Goal: Task Accomplishment & Management: Manage account settings

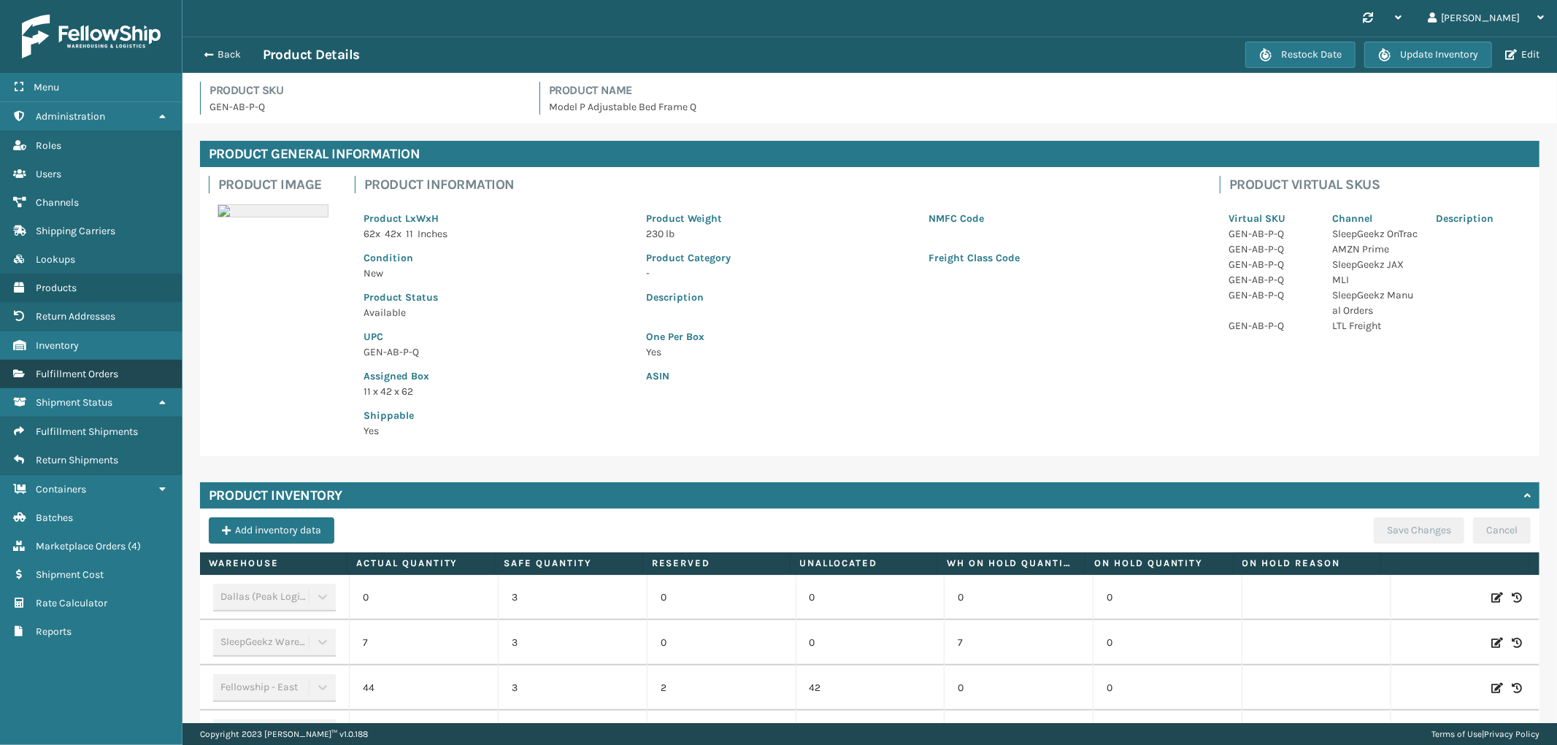
scroll to position [93, 0]
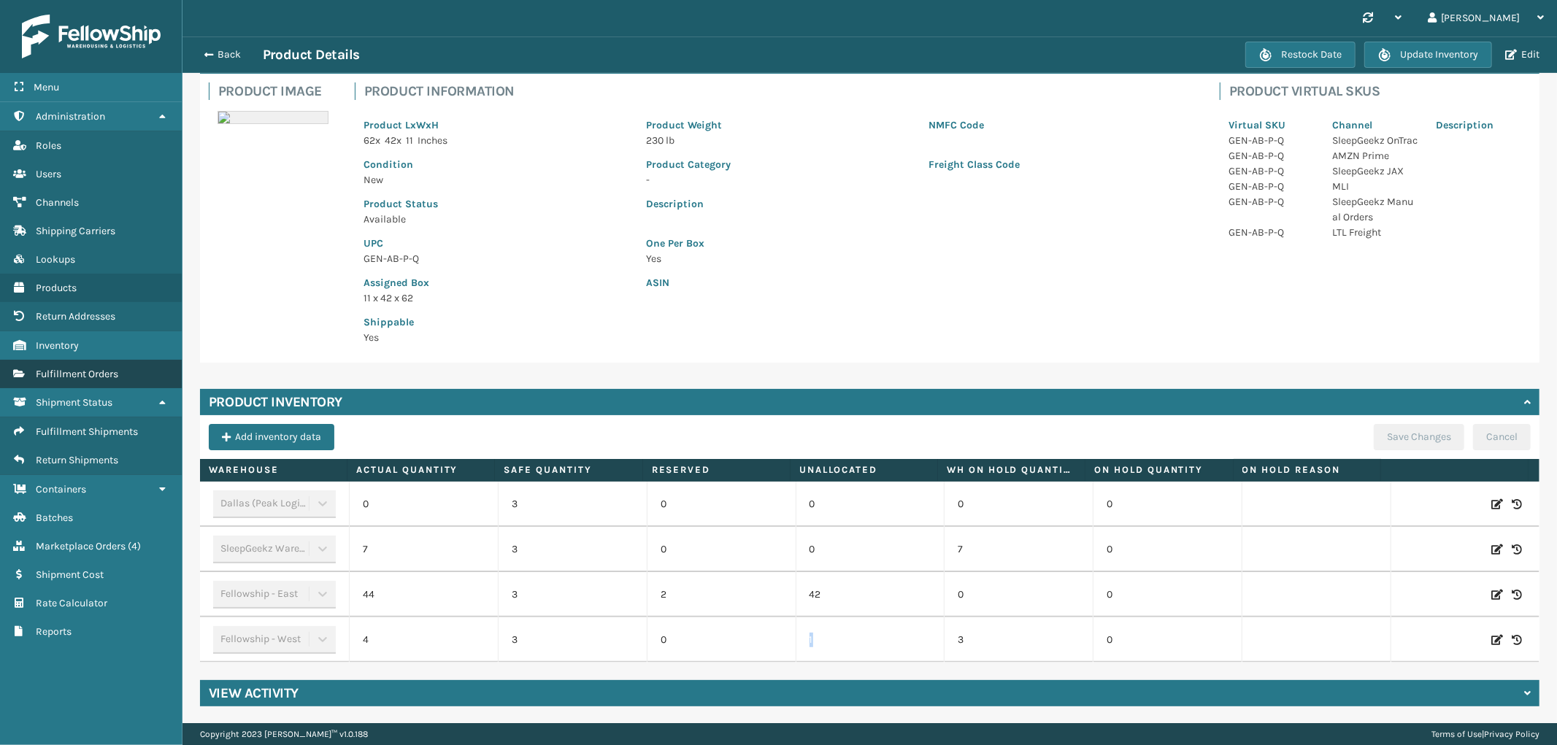
click at [98, 368] on span "Fulfillment Orders" at bounding box center [77, 374] width 82 height 12
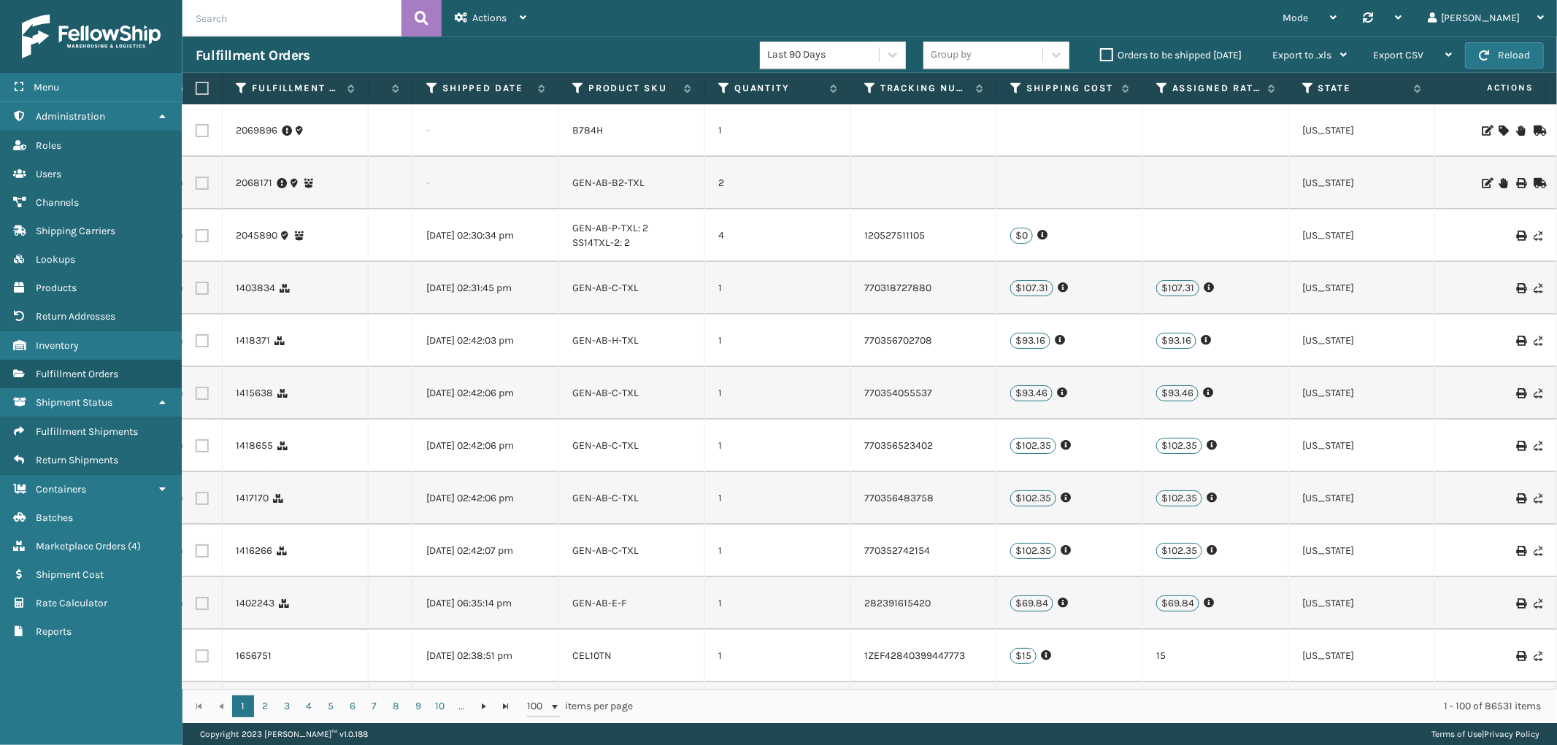
scroll to position [0, 943]
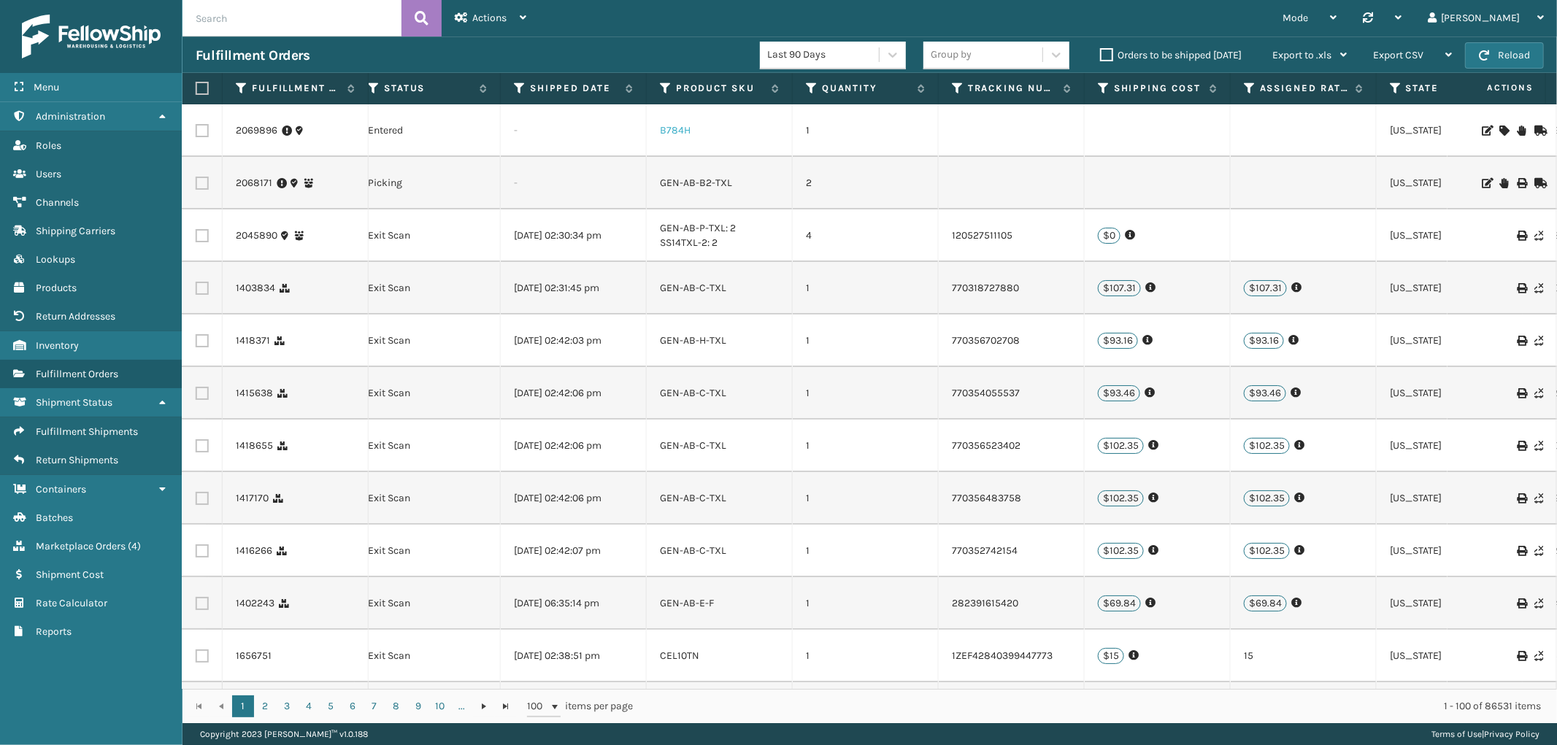
click at [686, 130] on link "B784H" at bounding box center [675, 130] width 31 height 12
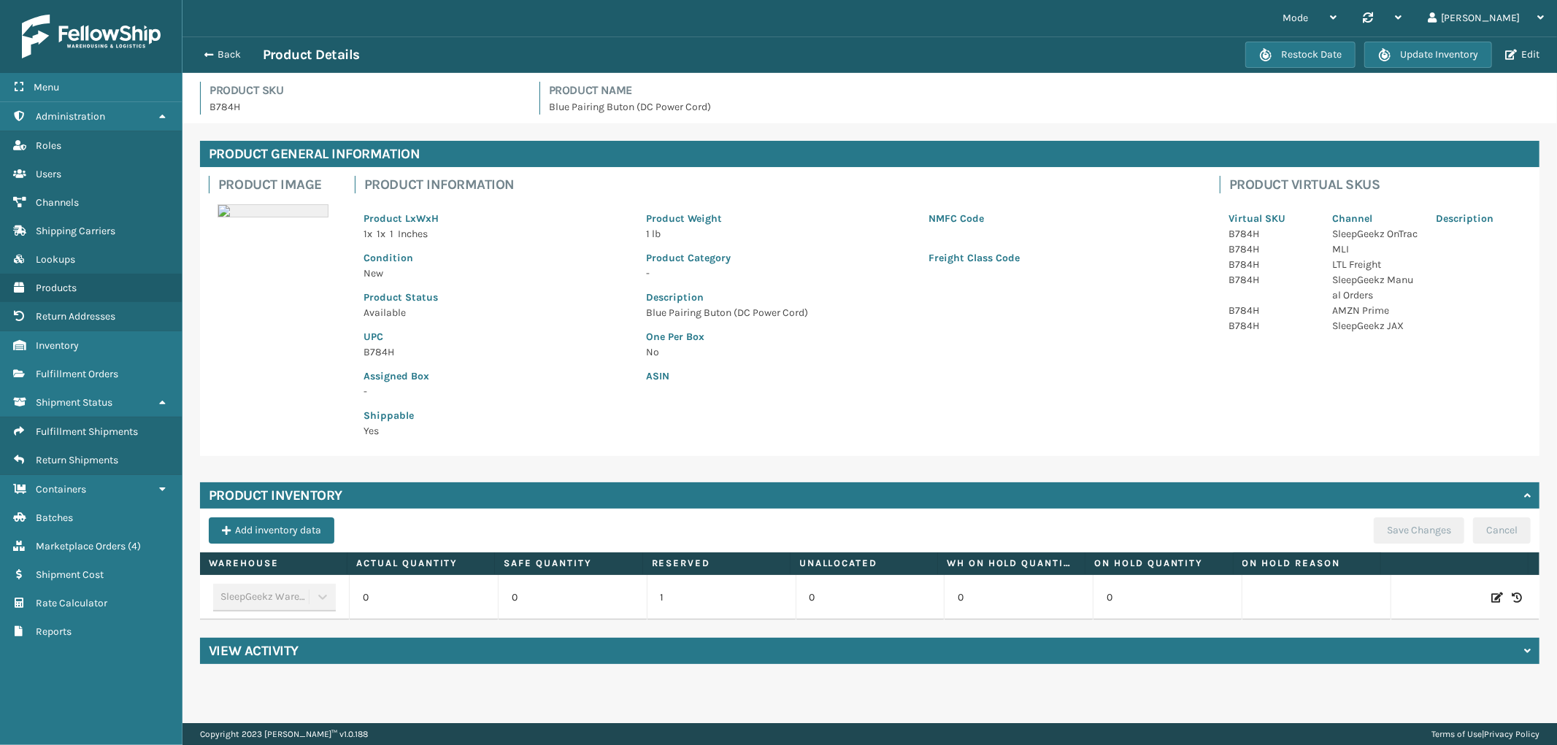
click at [1492, 596] on icon at bounding box center [1498, 598] width 12 height 15
click at [476, 604] on span "Increase value" at bounding box center [475, 600] width 12 height 12
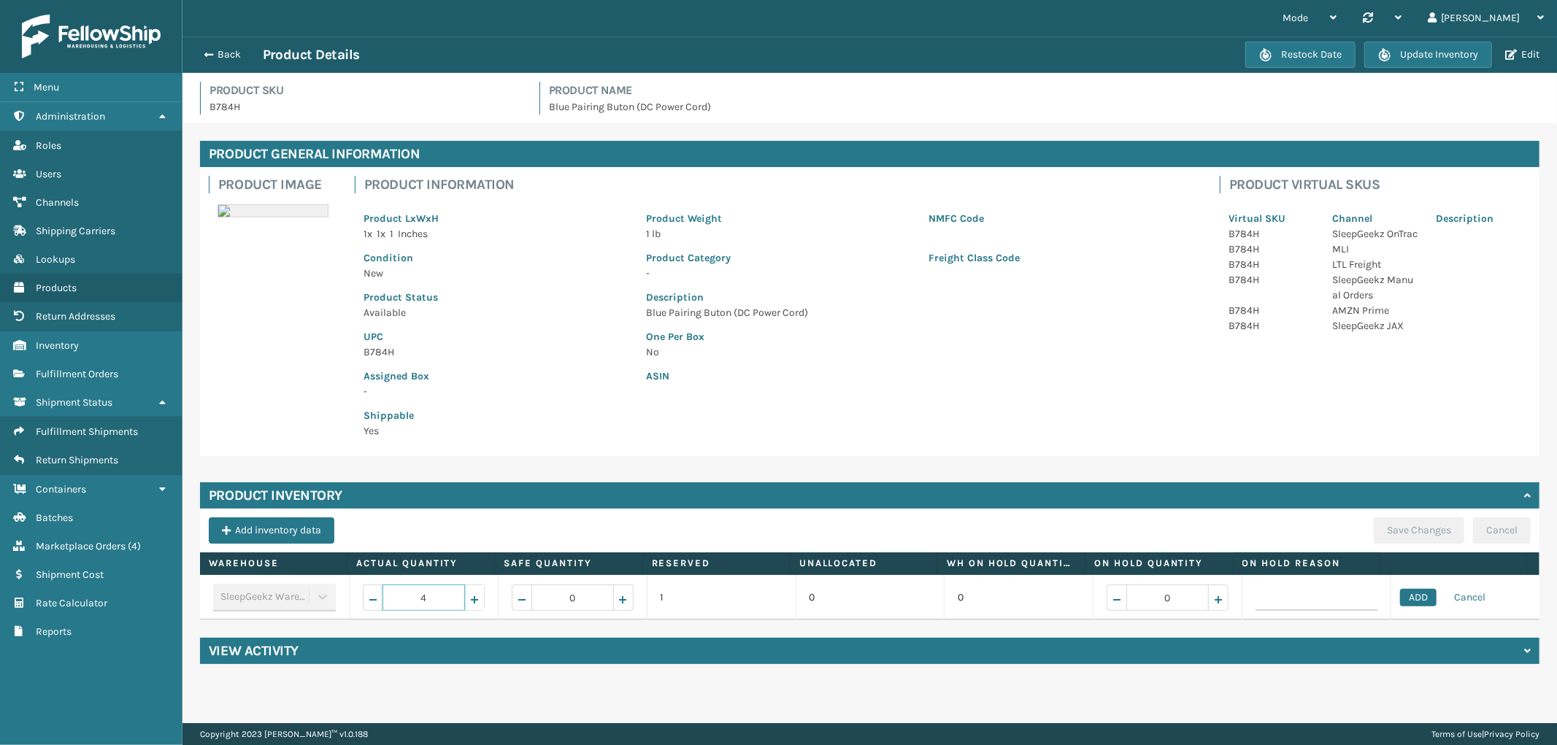
click at [476, 604] on span "Increase value" at bounding box center [475, 600] width 12 height 12
type input "6"
click at [1402, 599] on button "ADD" at bounding box center [1418, 598] width 37 height 18
click at [1391, 531] on button "Save Changes" at bounding box center [1419, 531] width 91 height 26
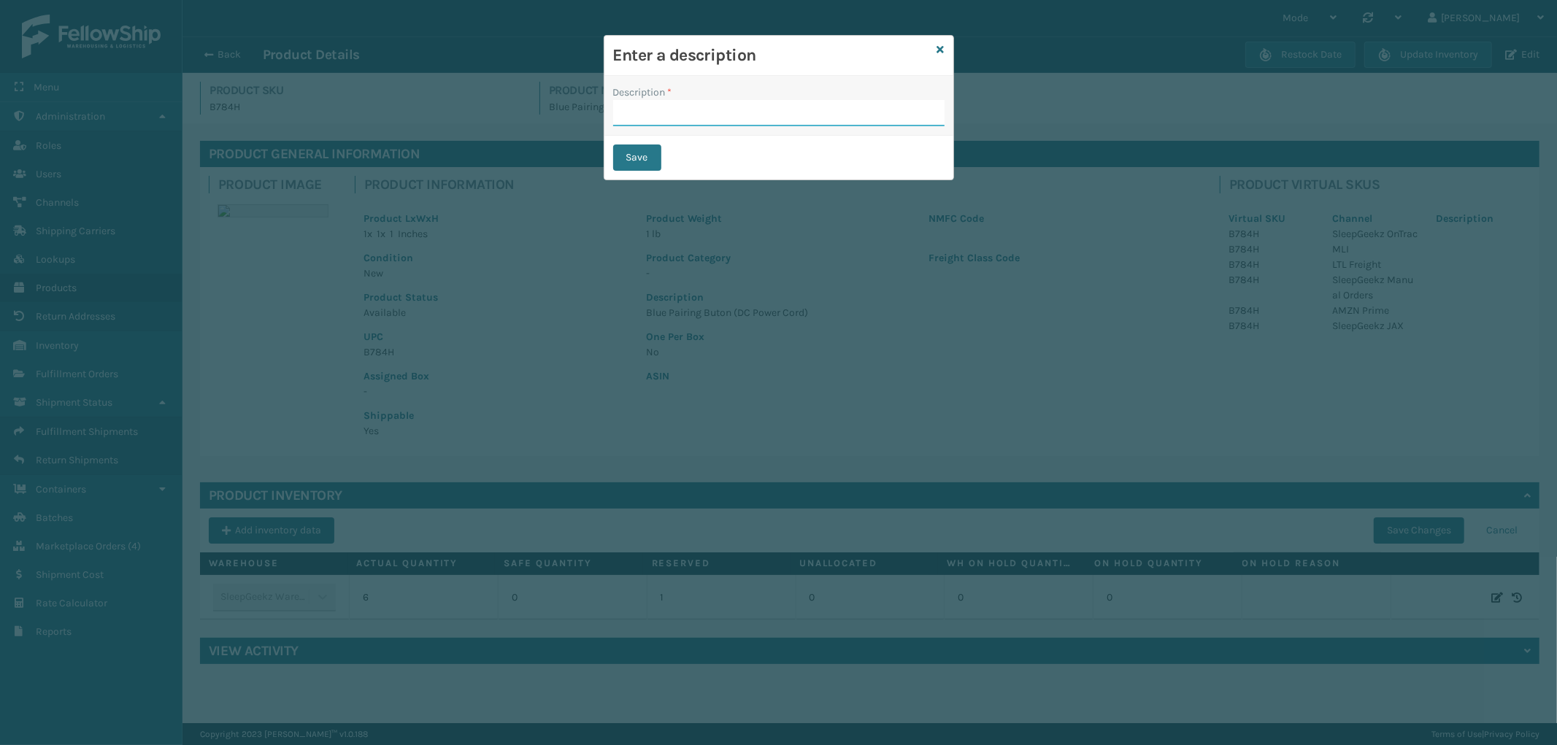
click at [685, 111] on input "Description *" at bounding box center [778, 113] width 331 height 26
type input "from inventory"
click at [647, 162] on button "Save" at bounding box center [637, 158] width 48 height 26
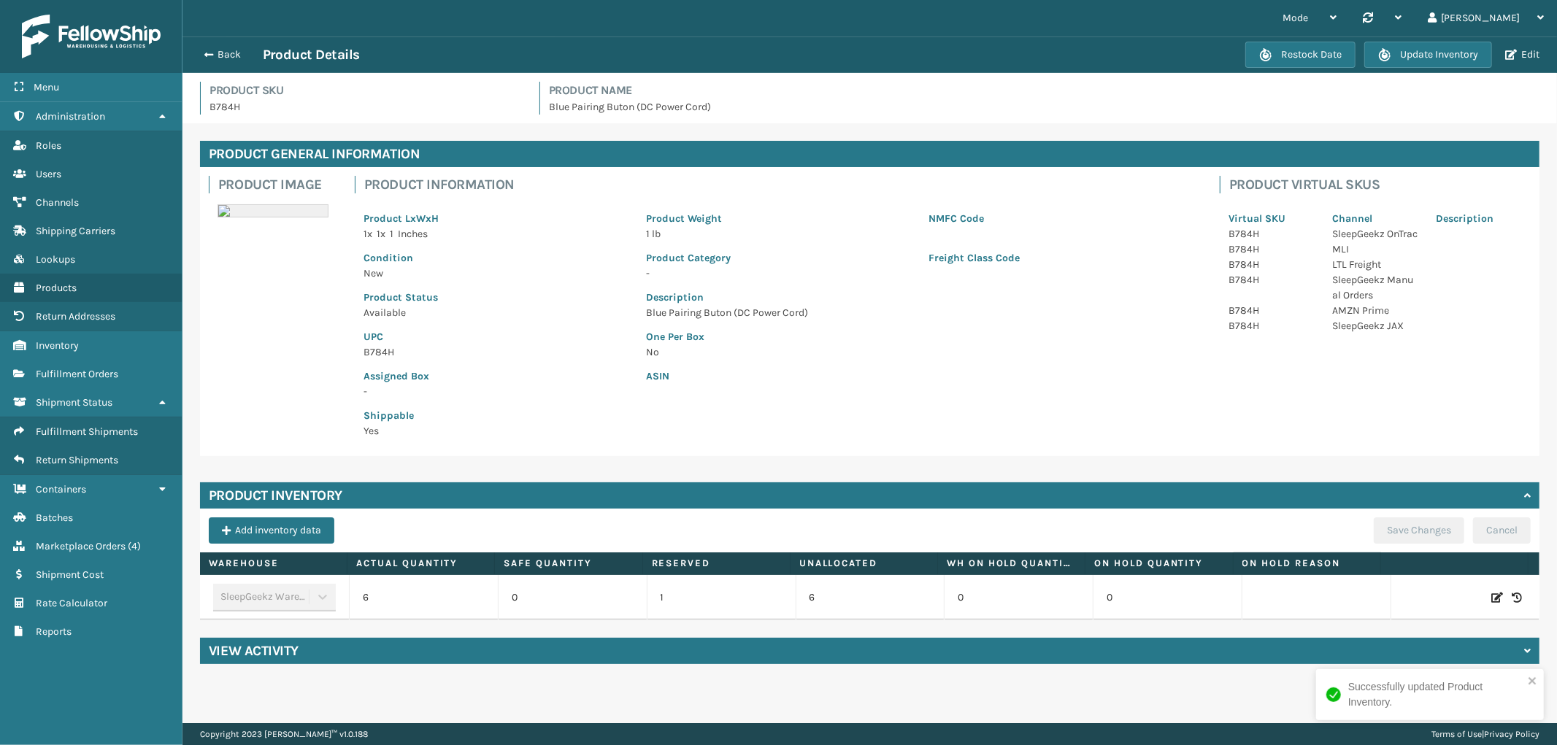
click at [216, 46] on div "Back Product Details" at bounding box center [721, 55] width 1050 height 18
click at [215, 62] on div "Back Product Details" at bounding box center [721, 55] width 1050 height 18
click at [214, 61] on button "Back" at bounding box center [229, 54] width 67 height 13
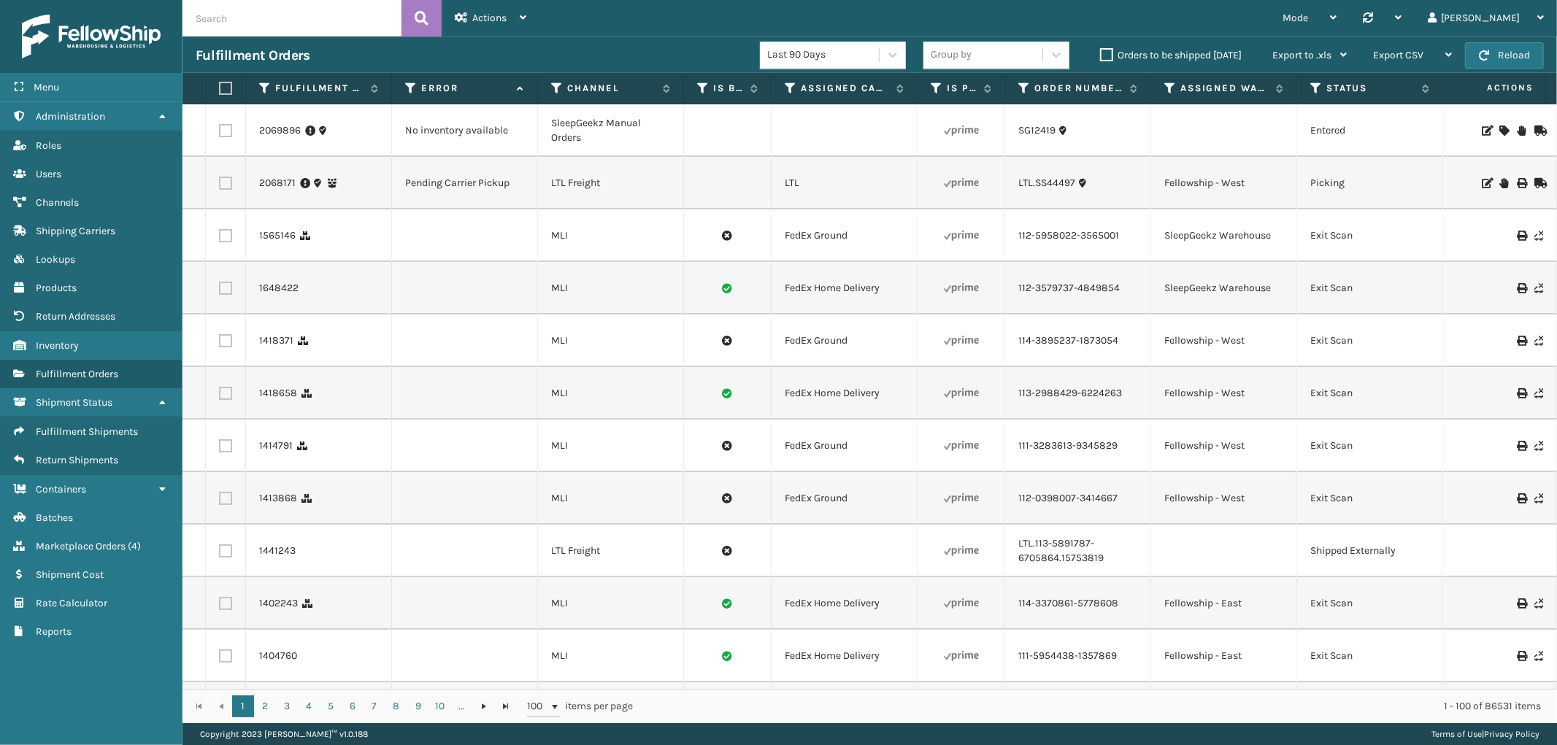
click at [1500, 128] on icon at bounding box center [1504, 131] width 9 height 10
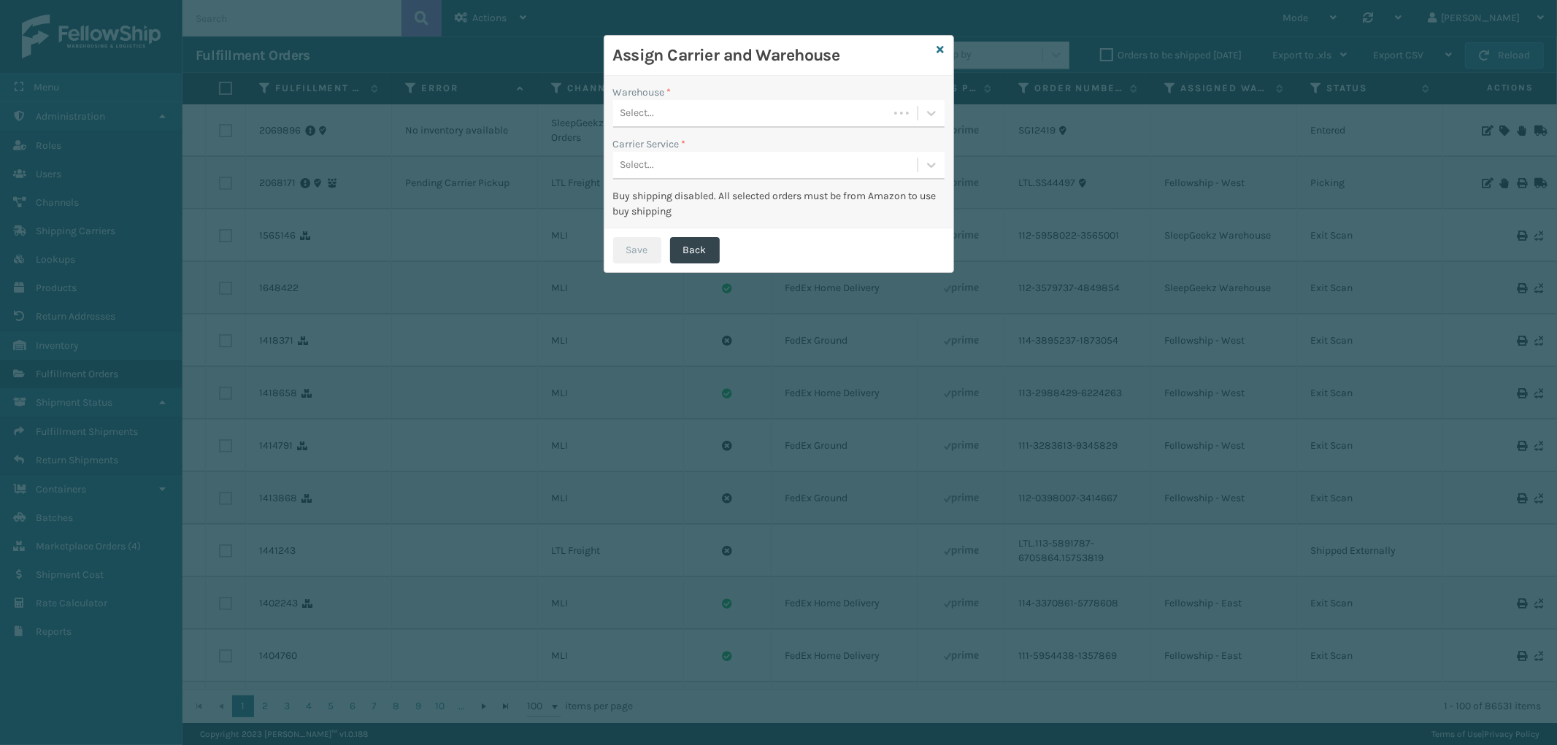
click at [740, 120] on div "Select..." at bounding box center [750, 113] width 275 height 24
click at [695, 156] on div "SleepGeekz Warehouse" at bounding box center [778, 150] width 331 height 27
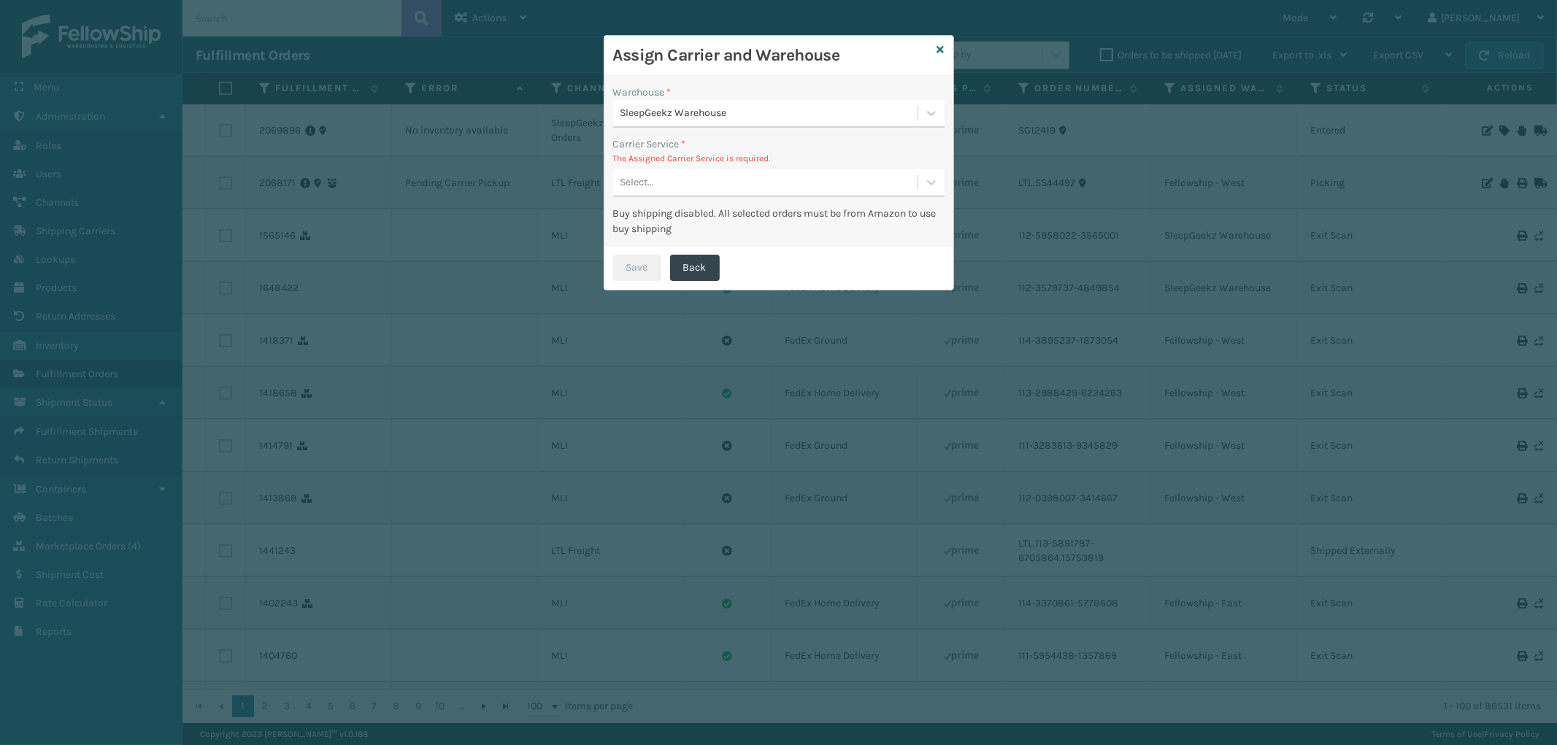
click at [748, 180] on div "Select..." at bounding box center [765, 183] width 304 height 24
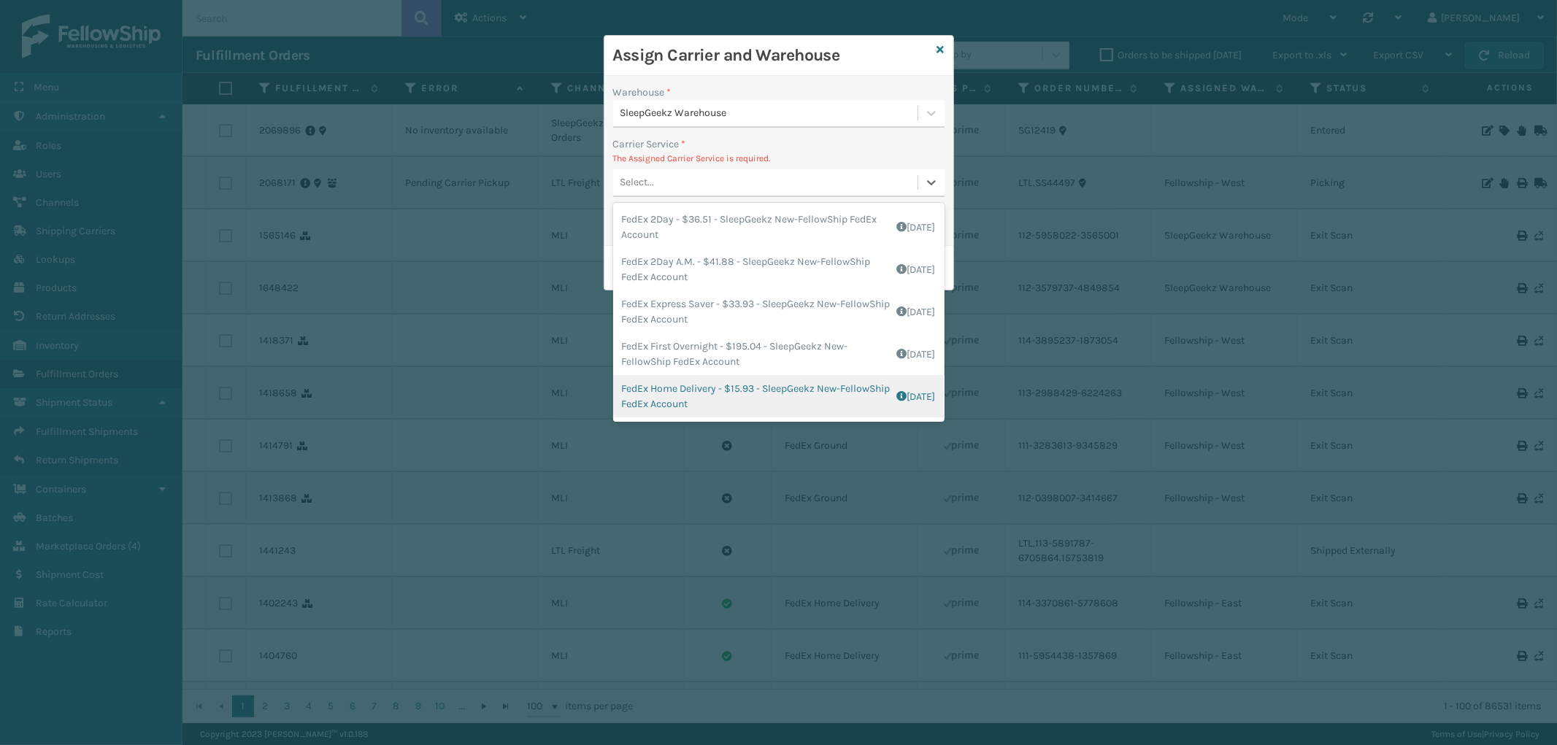
click at [726, 384] on div "FedEx Home Delivery - $15.93 - SleepGeekz New-FellowShip FedEx Account Shipping…" at bounding box center [778, 396] width 331 height 42
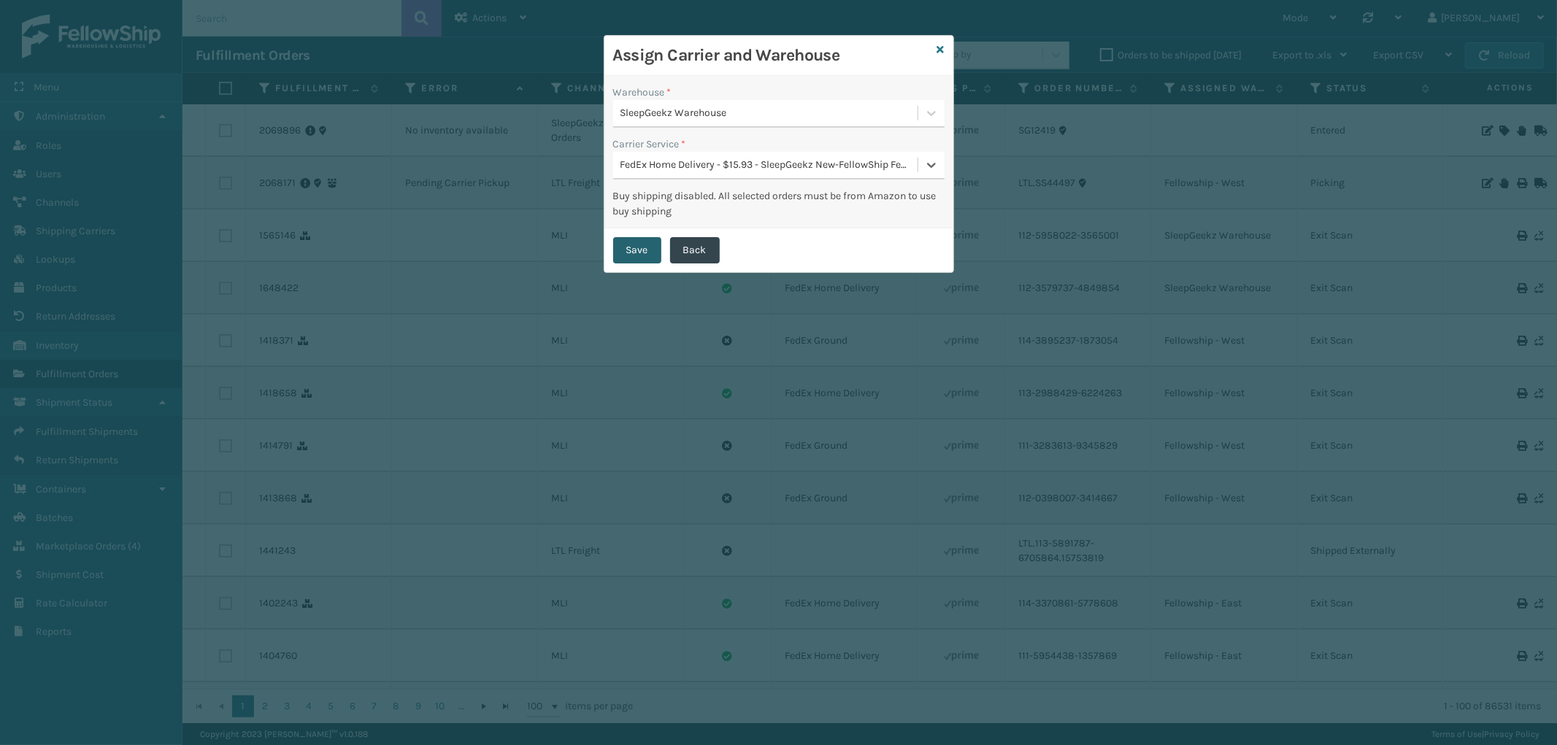
click at [632, 247] on button "Save" at bounding box center [637, 250] width 48 height 26
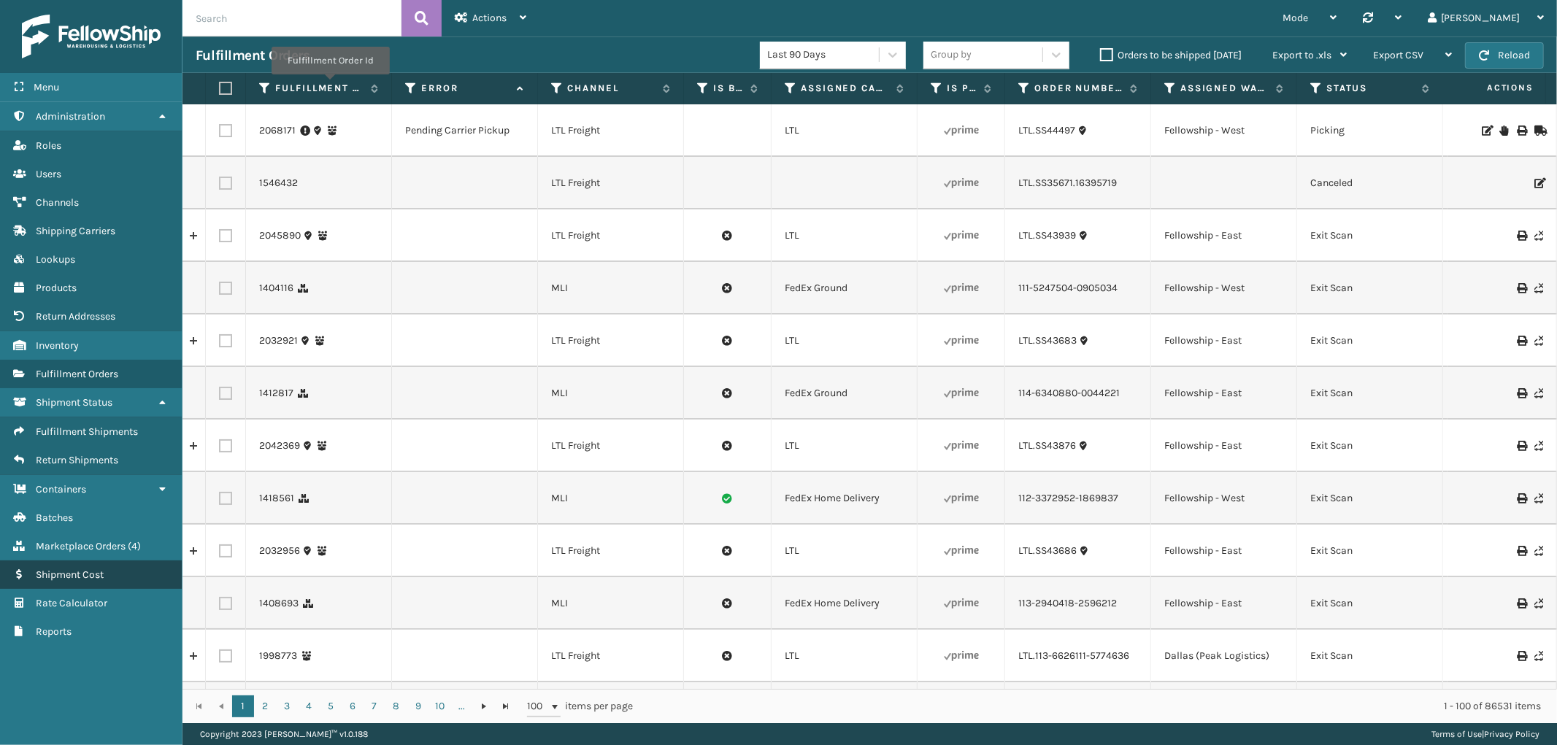
click at [89, 569] on span "Shipment Cost" at bounding box center [70, 575] width 68 height 12
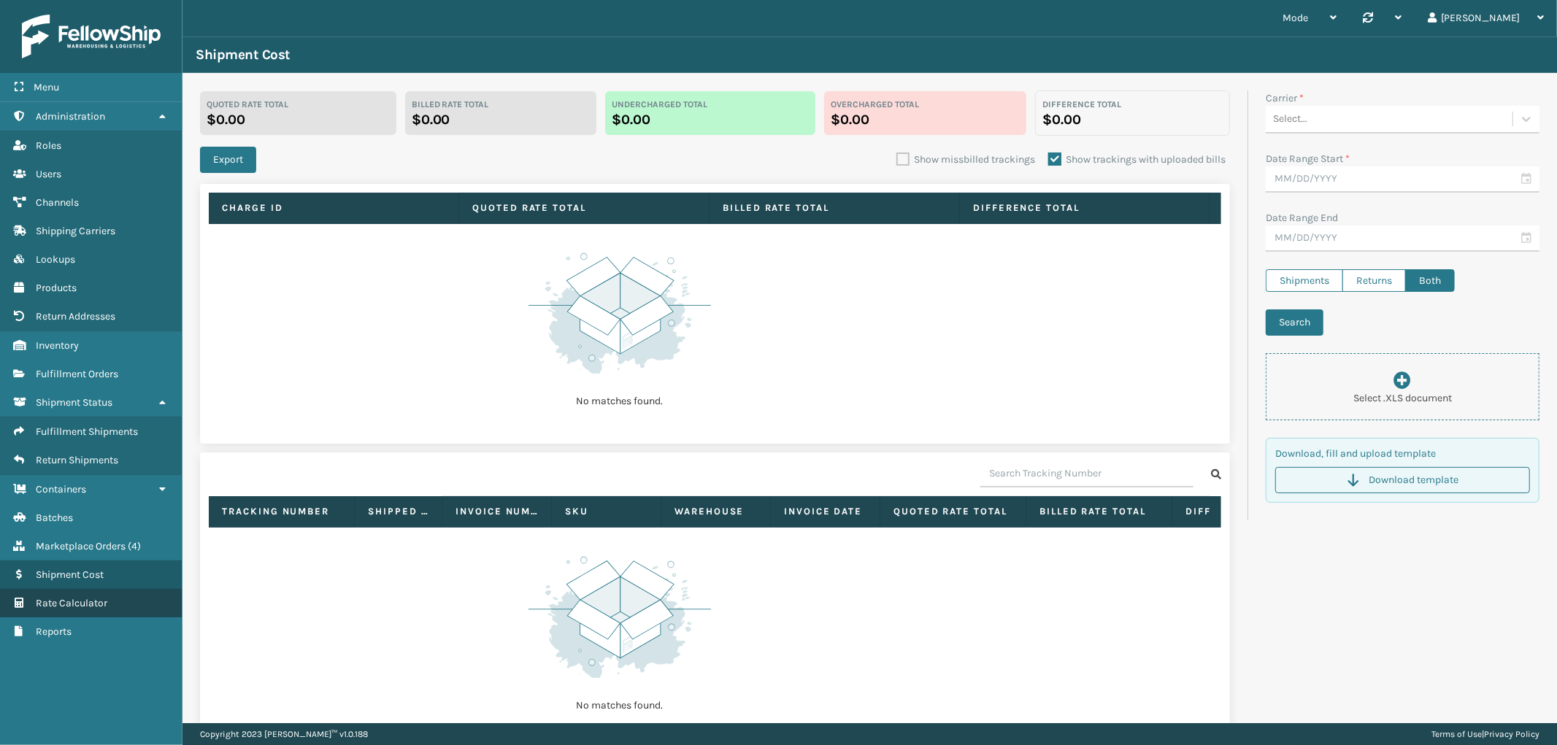
click at [104, 597] on span "Rate Calculator" at bounding box center [72, 603] width 72 height 12
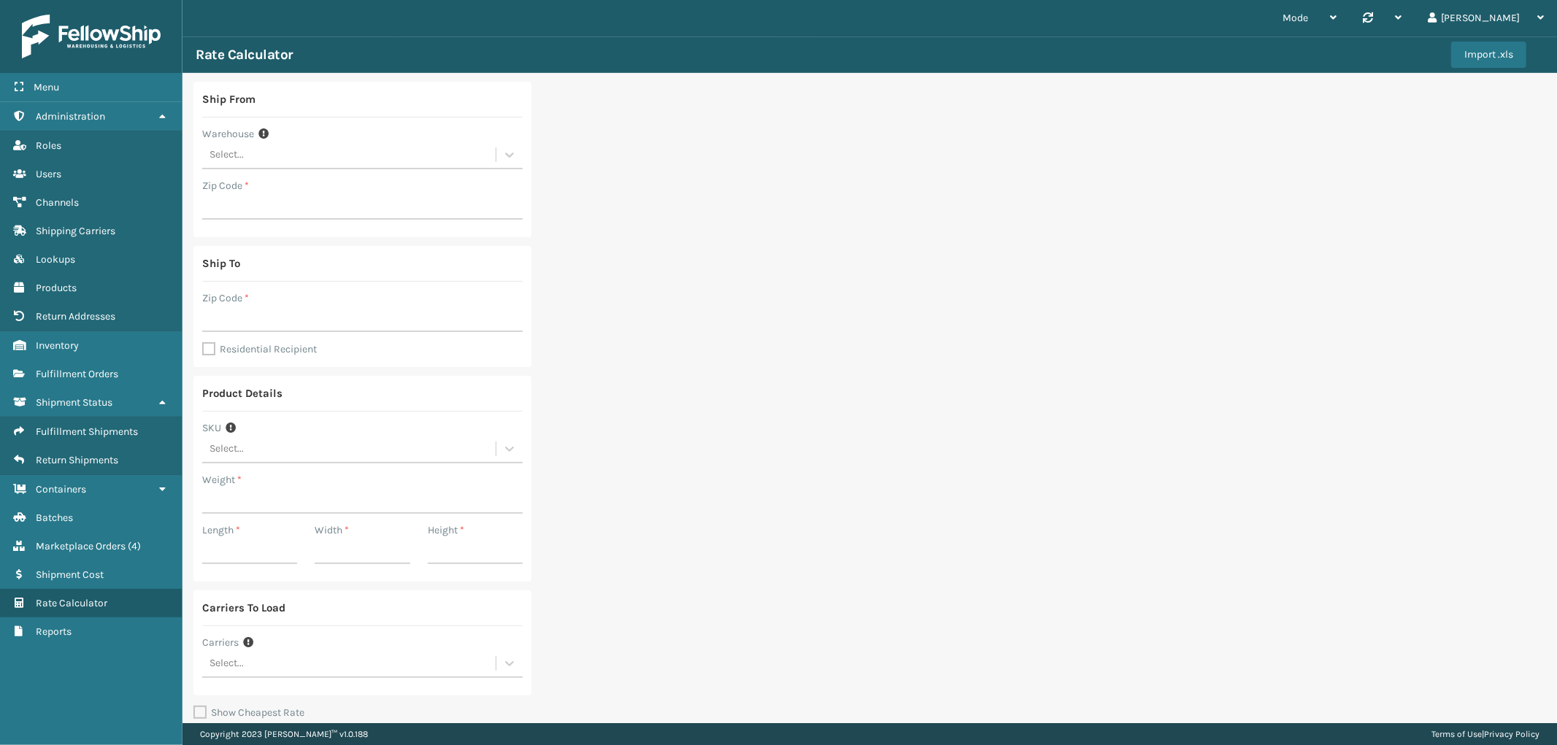
click at [289, 169] on div "Ship From Warehouse Select... Zip Code *" at bounding box center [362, 160] width 338 height 156
click at [289, 162] on div "Select..." at bounding box center [348, 155] width 293 height 24
click at [280, 187] on div "Dallas (Peak Logistics)" at bounding box center [362, 191] width 320 height 27
type input "75050"
click at [271, 314] on input "Zip Code *" at bounding box center [362, 319] width 320 height 26
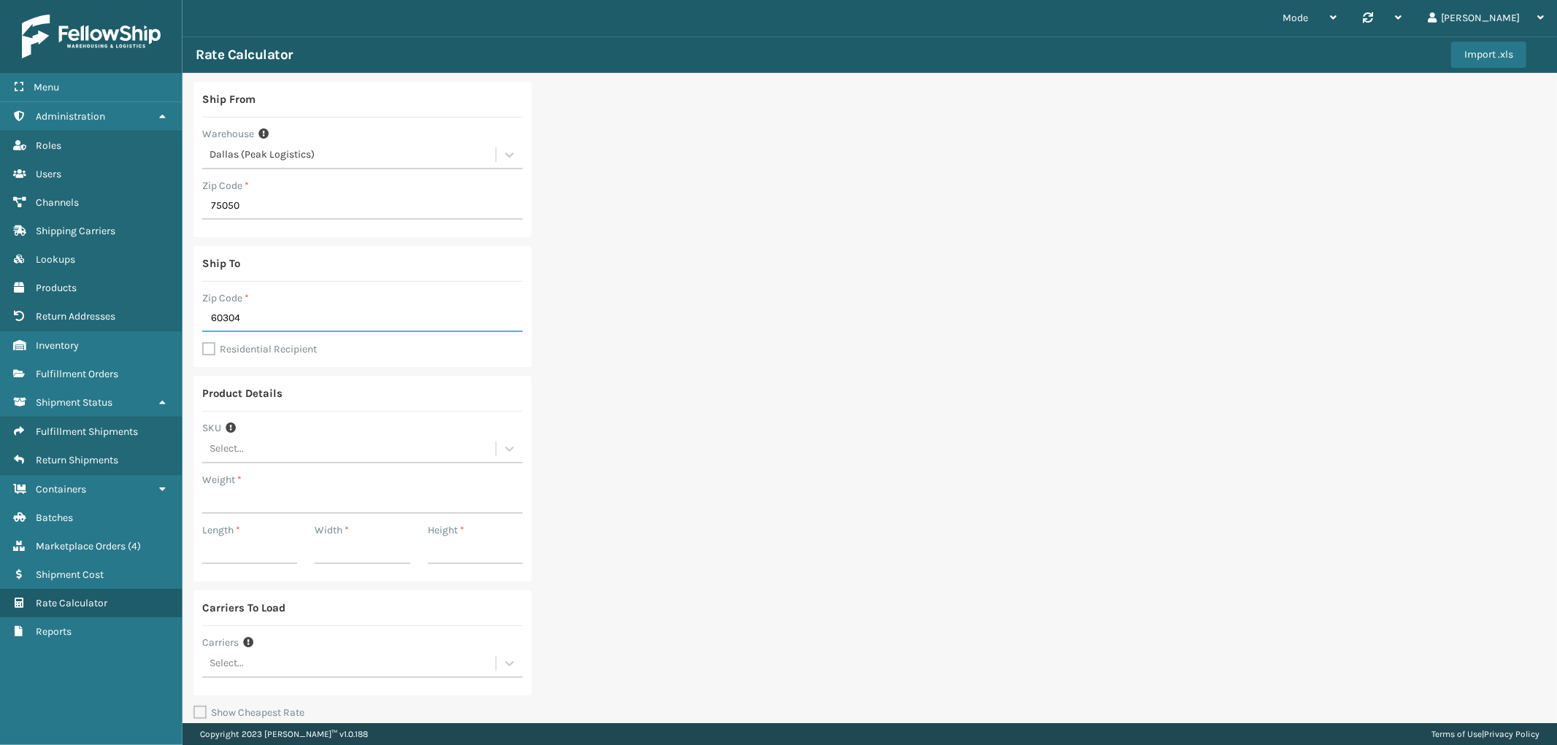
type input "60304"
click at [259, 504] on input "Weight *" at bounding box center [362, 501] width 320 height 26
type input "32"
type input "41"
type input "13"
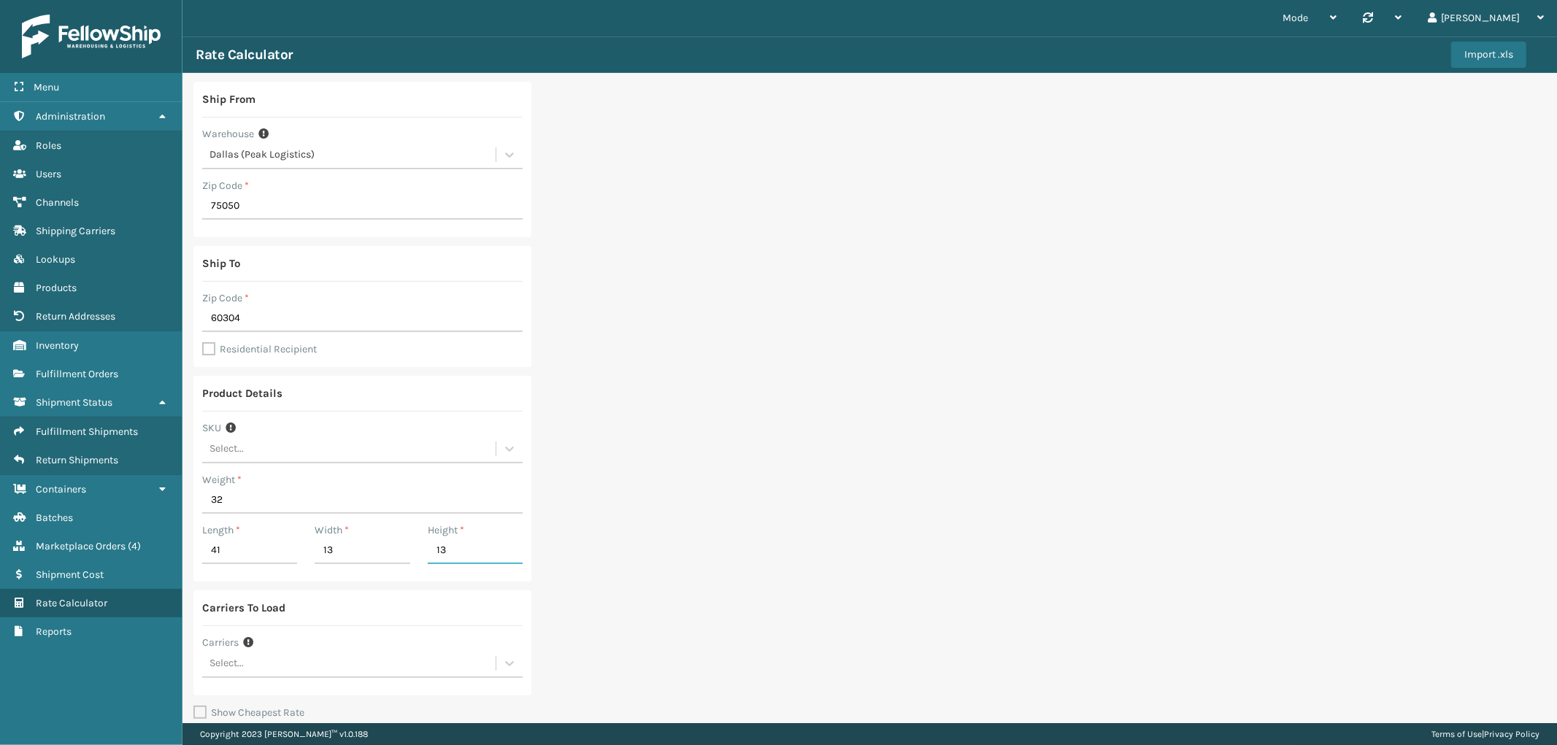
type input "13"
click at [388, 665] on div "Select..." at bounding box center [348, 664] width 293 height 24
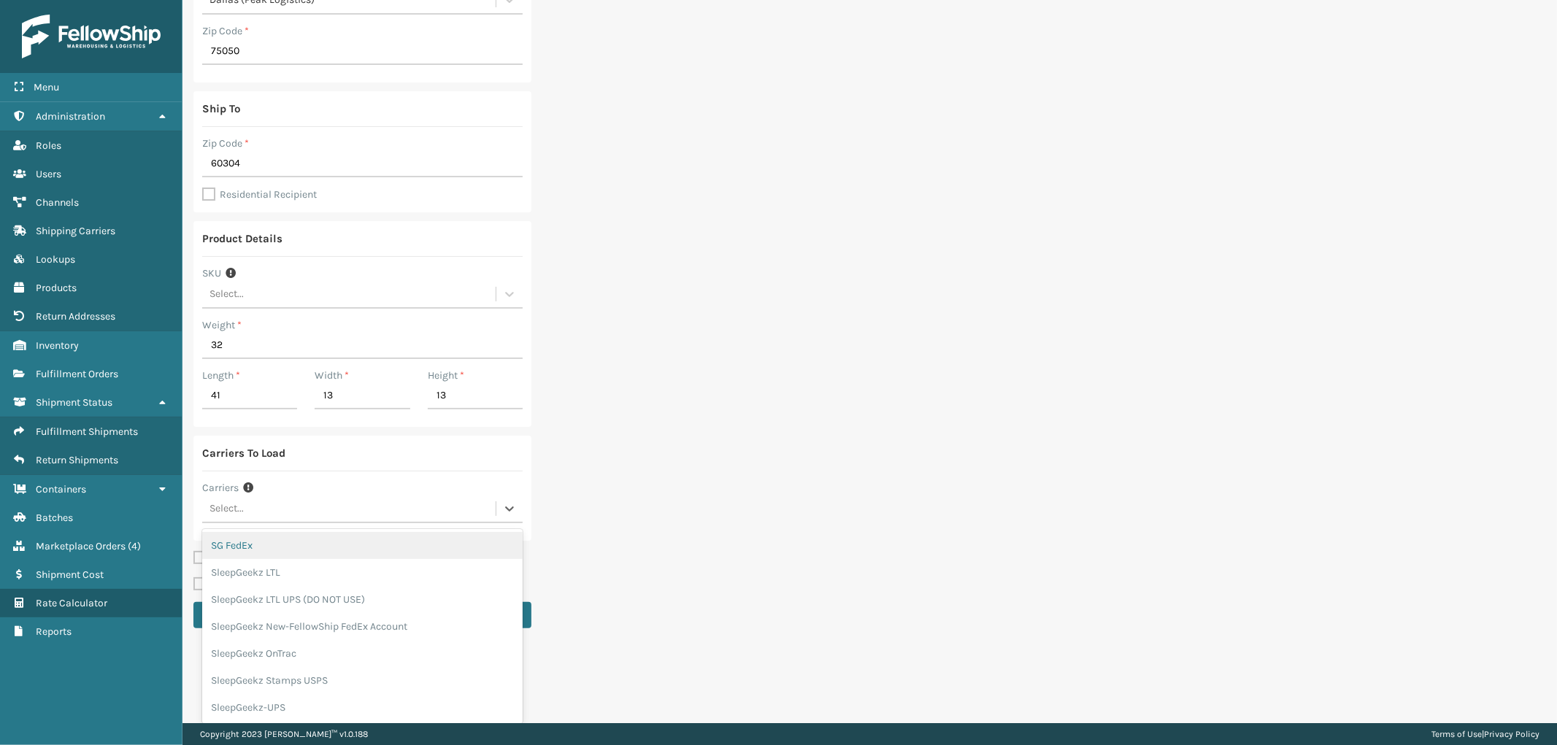
click at [316, 545] on div "SG FedEx" at bounding box center [362, 545] width 320 height 27
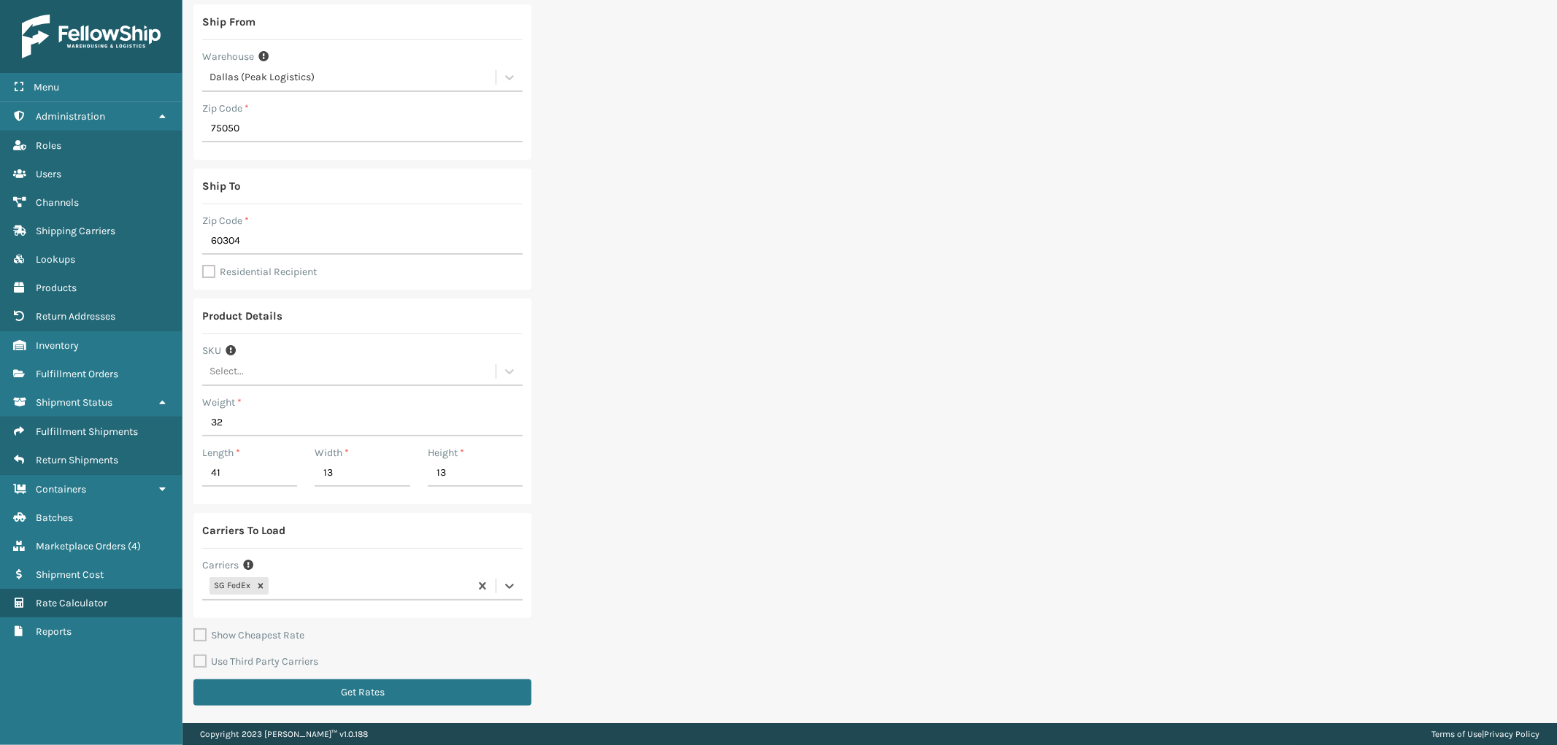
scroll to position [77, 0]
click at [314, 580] on div "option SG FedEx, selected. 0 results available. Select is focused ,type to refi…" at bounding box center [362, 588] width 320 height 28
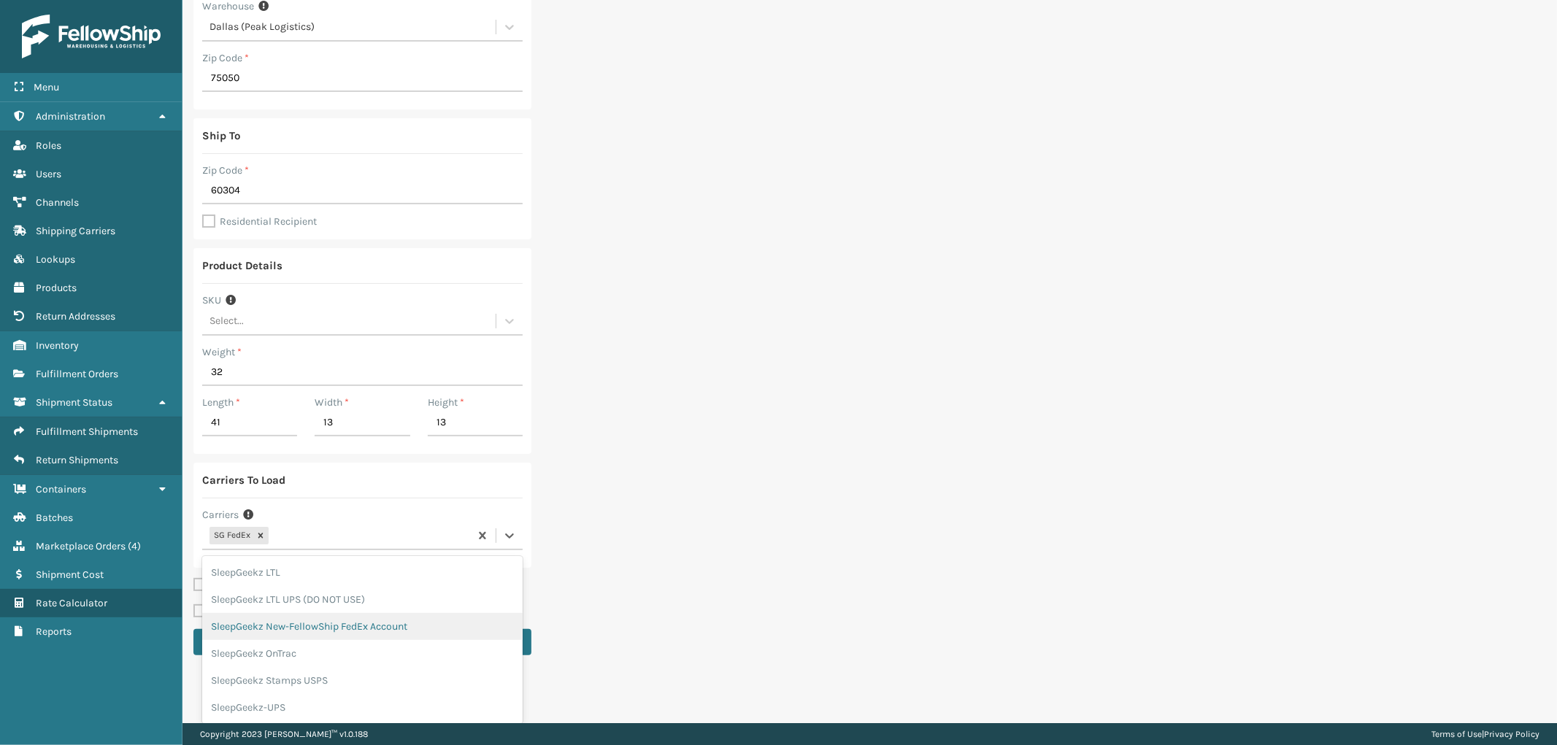
click at [366, 628] on div "SleepGeekz New-FellowShip FedEx Account" at bounding box center [362, 626] width 320 height 27
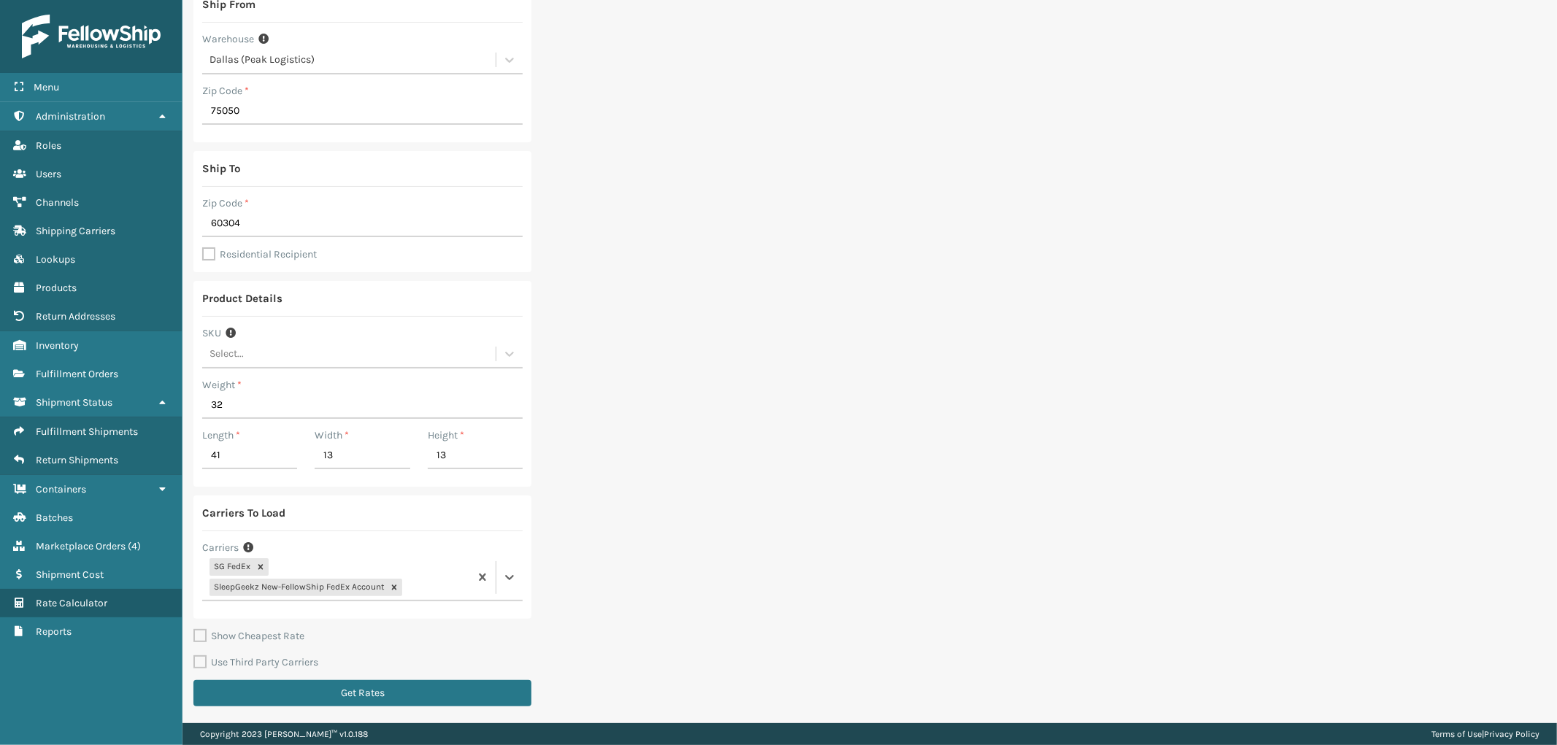
scroll to position [118, 0]
click at [427, 580] on div "Carriers To Load Carriers option SleepGeekz New-FellowShip FedEx Account, selec…" at bounding box center [362, 556] width 338 height 123
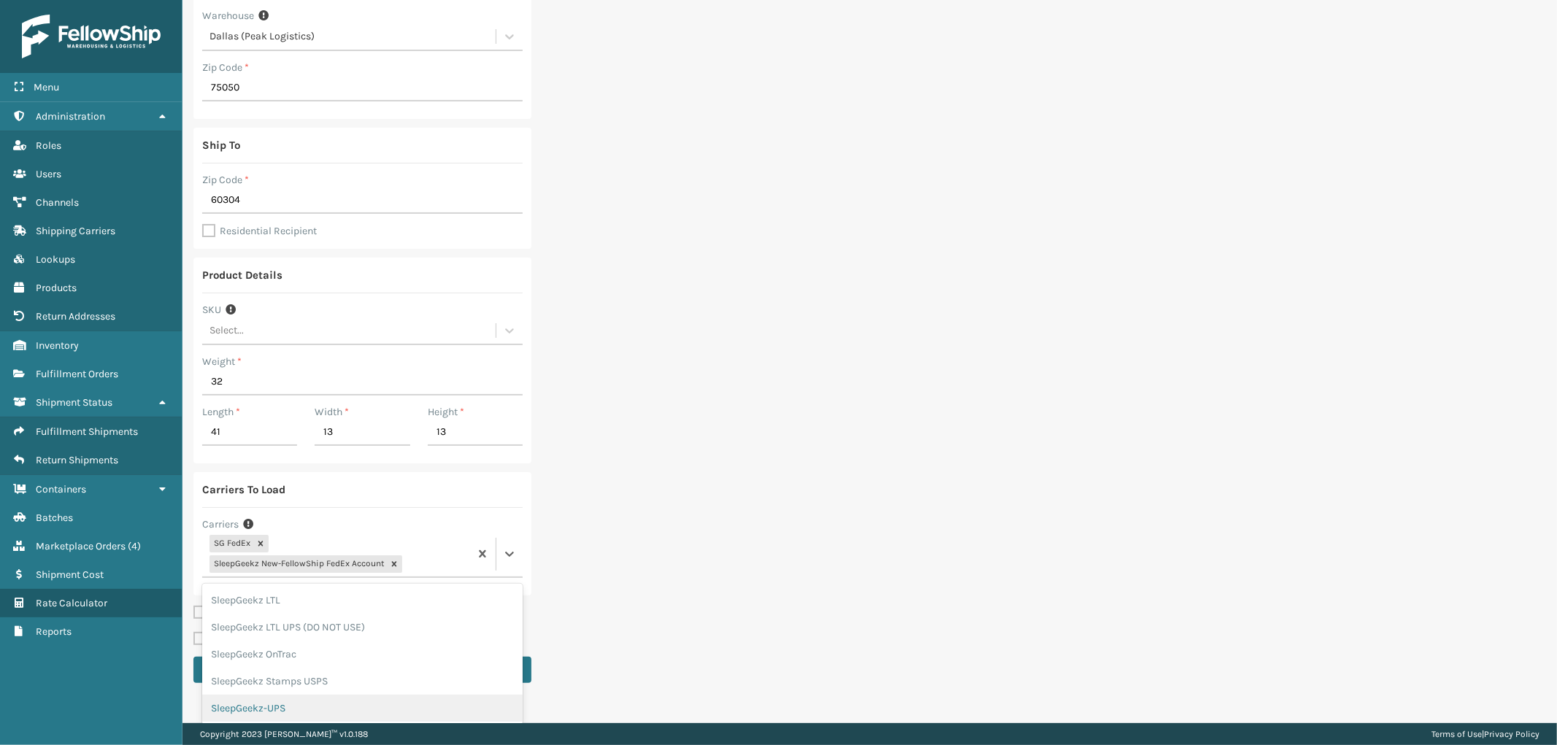
click at [310, 712] on div "SleepGeekz-UPS" at bounding box center [362, 708] width 320 height 27
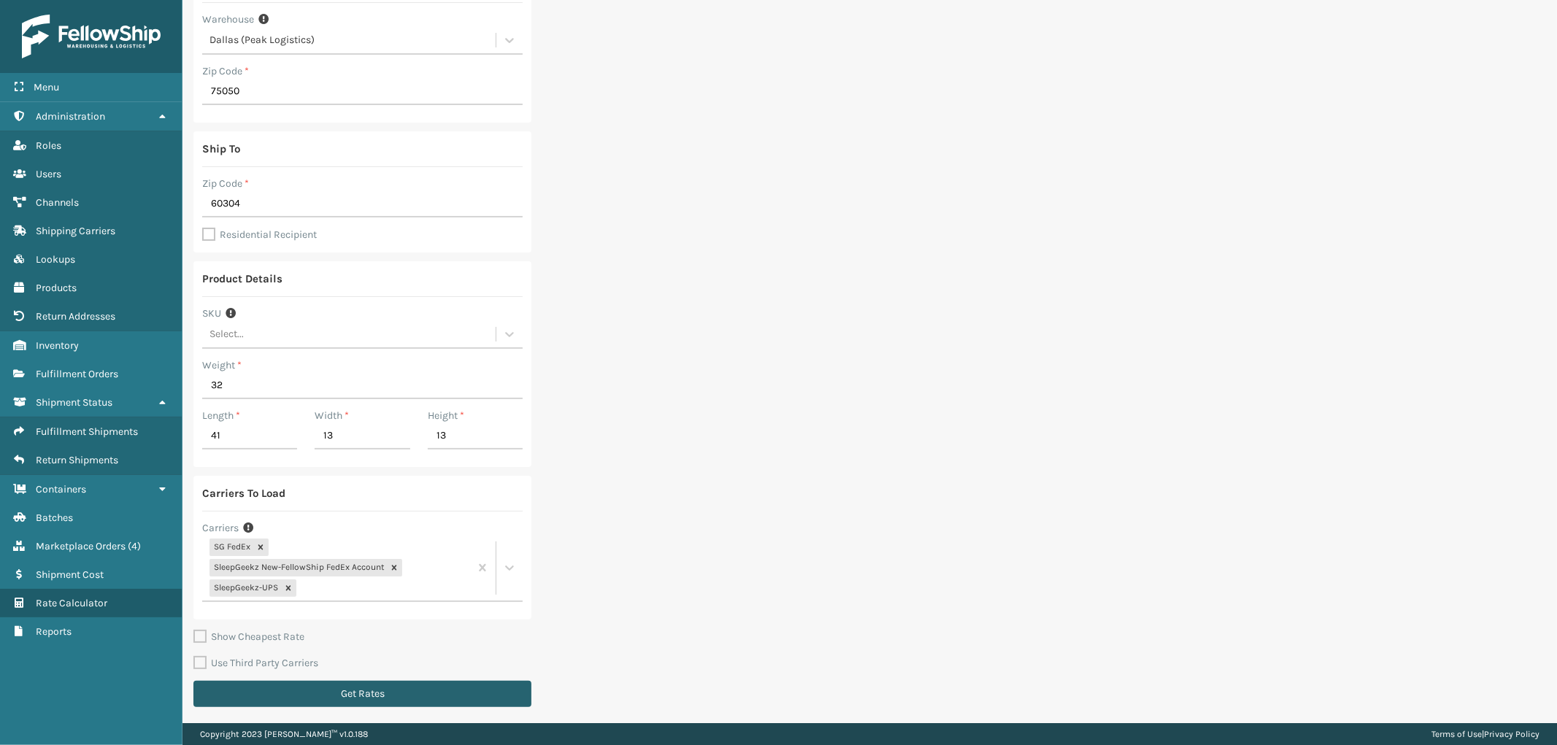
click at [392, 682] on button "Get Rates" at bounding box center [362, 694] width 338 height 26
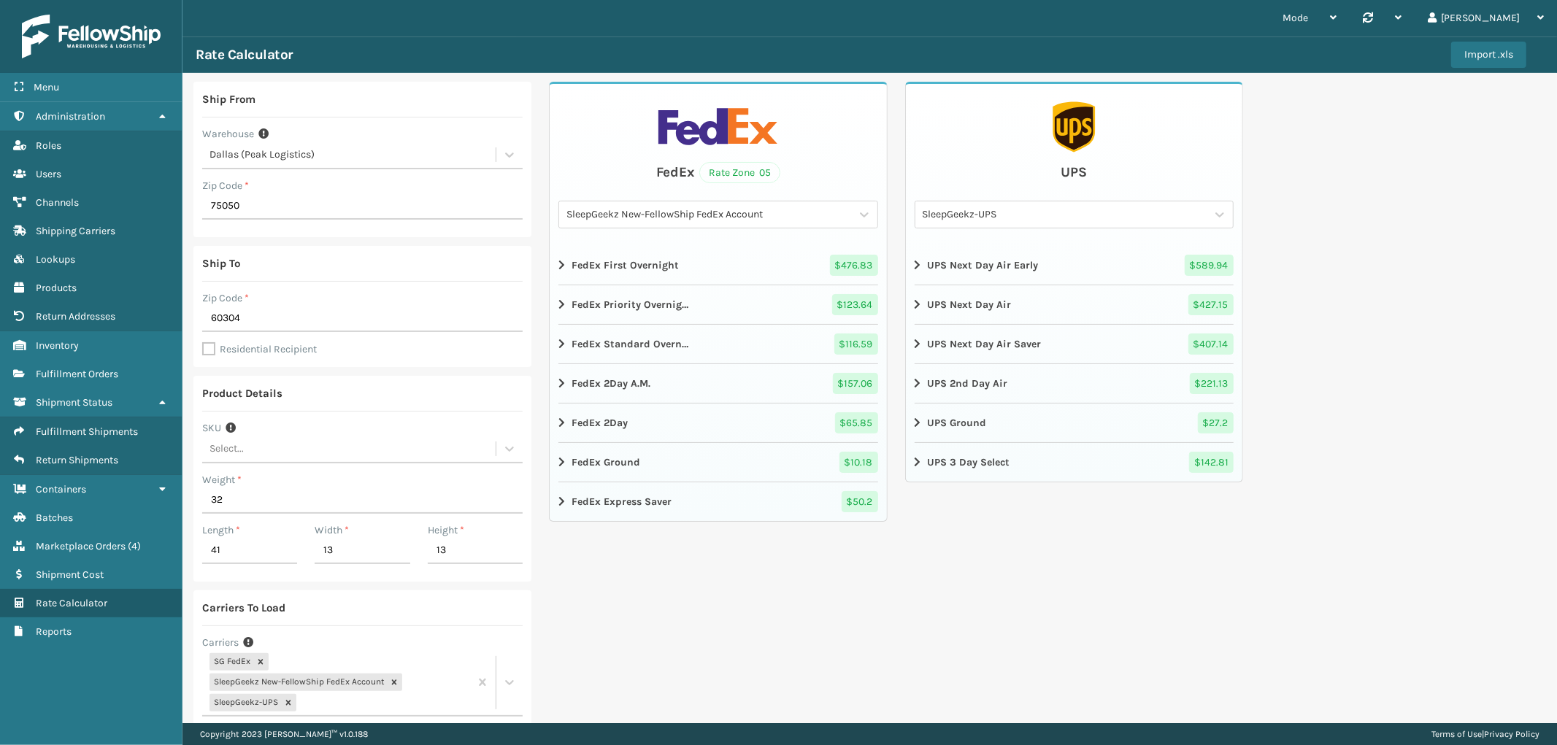
click at [204, 345] on label "Residential Recipient" at bounding box center [259, 349] width 115 height 12
click at [203, 342] on input "Residential Recipient" at bounding box center [202, 341] width 1 height 1
checkbox input "true"
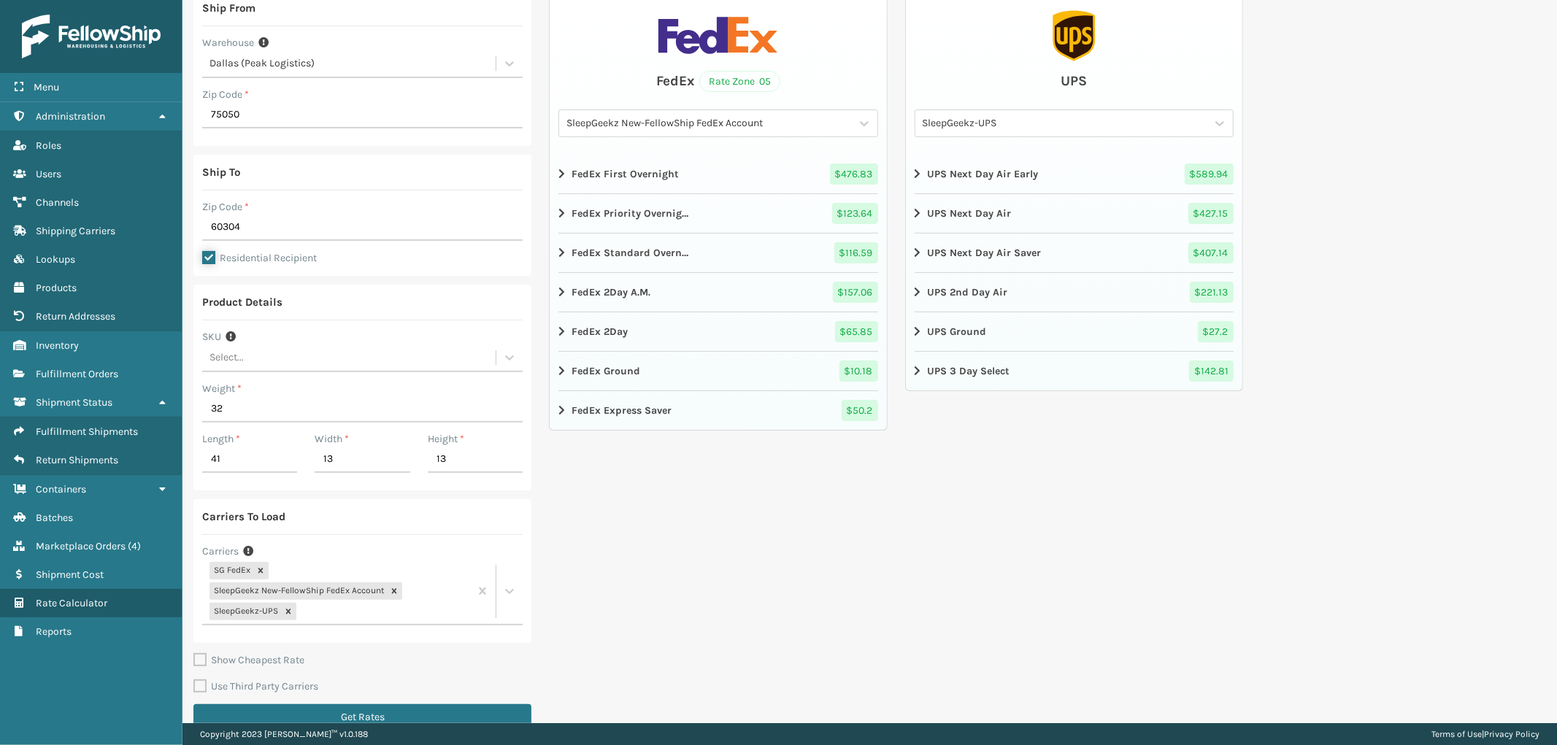
scroll to position [115, 0]
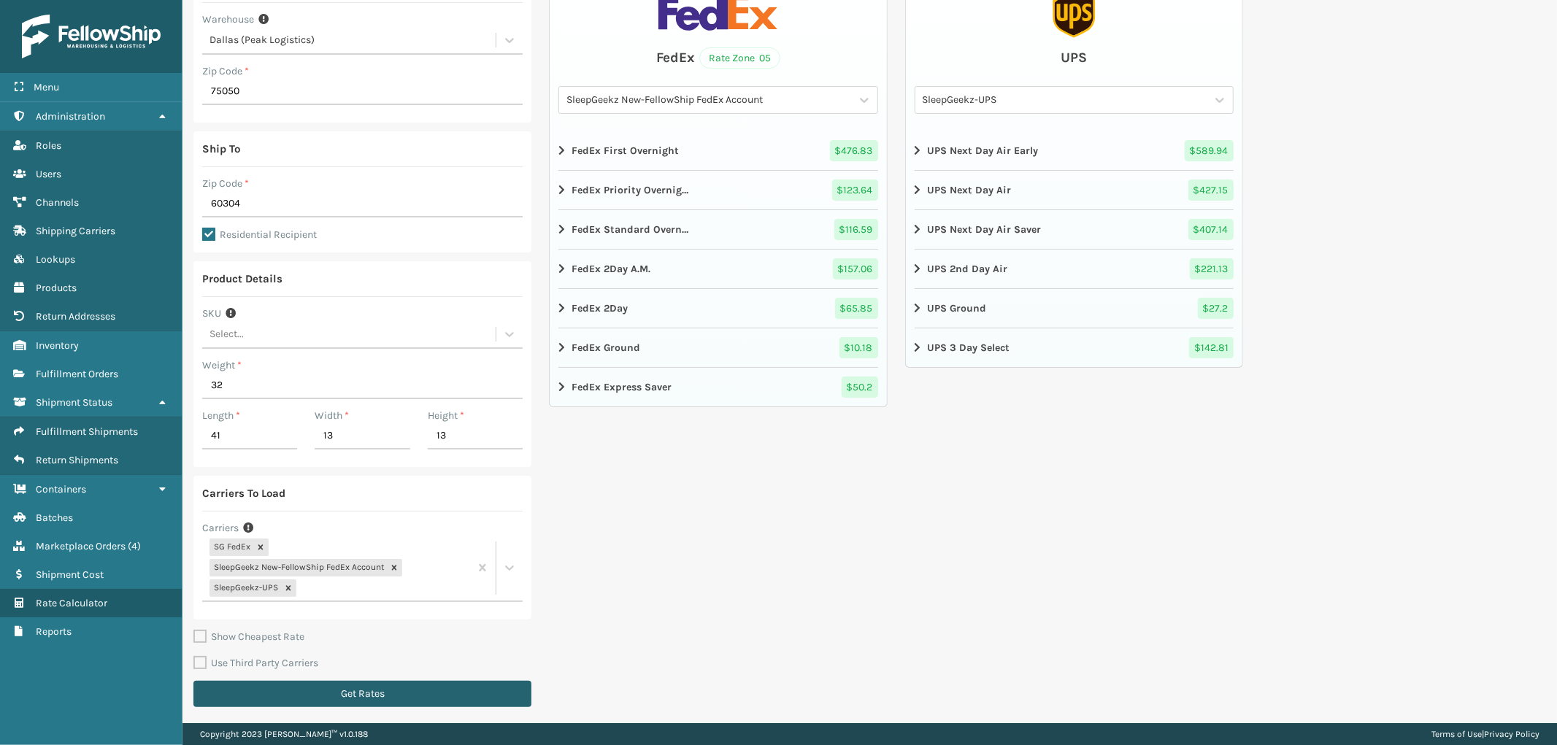
click at [403, 694] on button "Get Rates" at bounding box center [362, 694] width 338 height 26
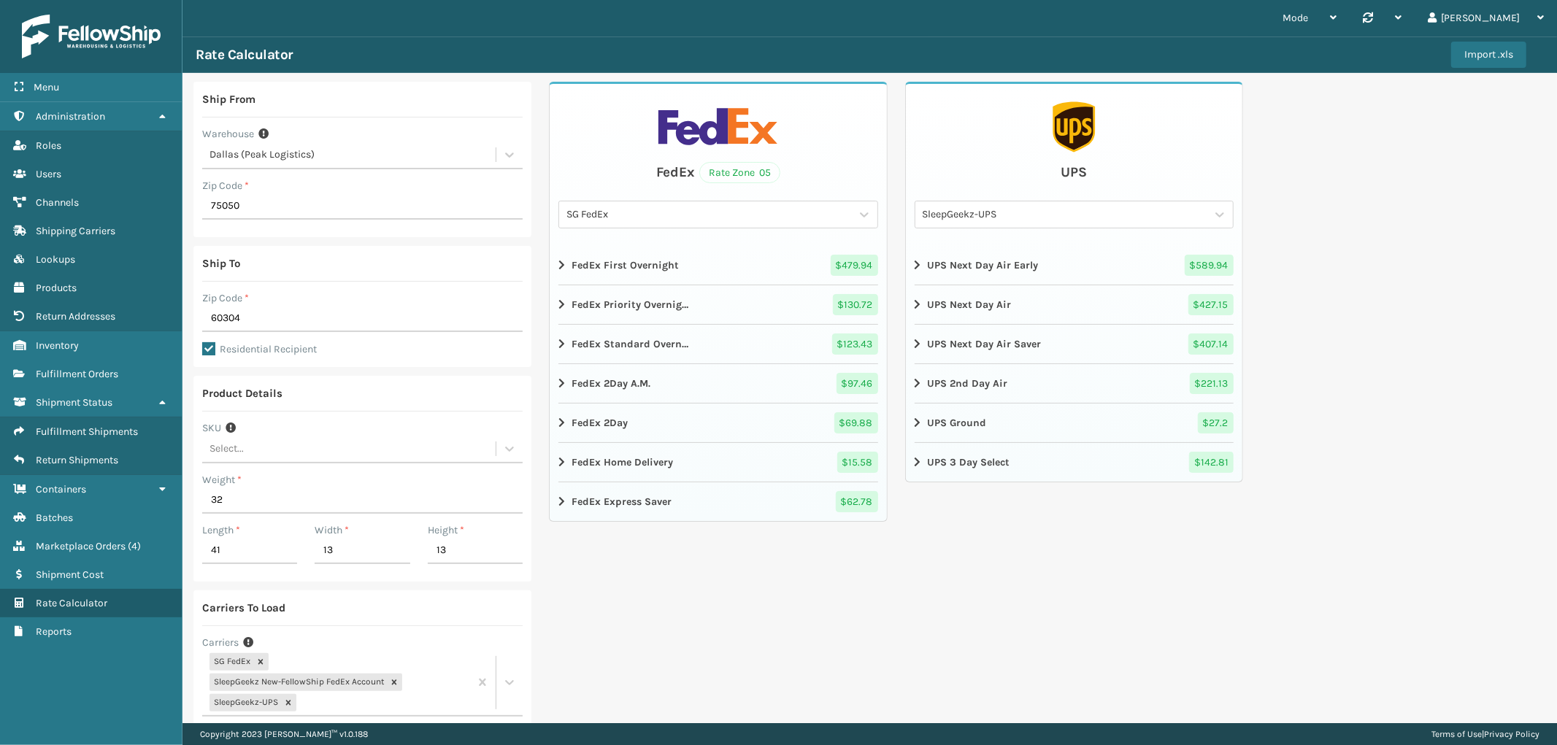
click at [558, 461] on icon at bounding box center [562, 463] width 9 height 12
click at [750, 207] on div "SG FedEx" at bounding box center [709, 214] width 285 height 15
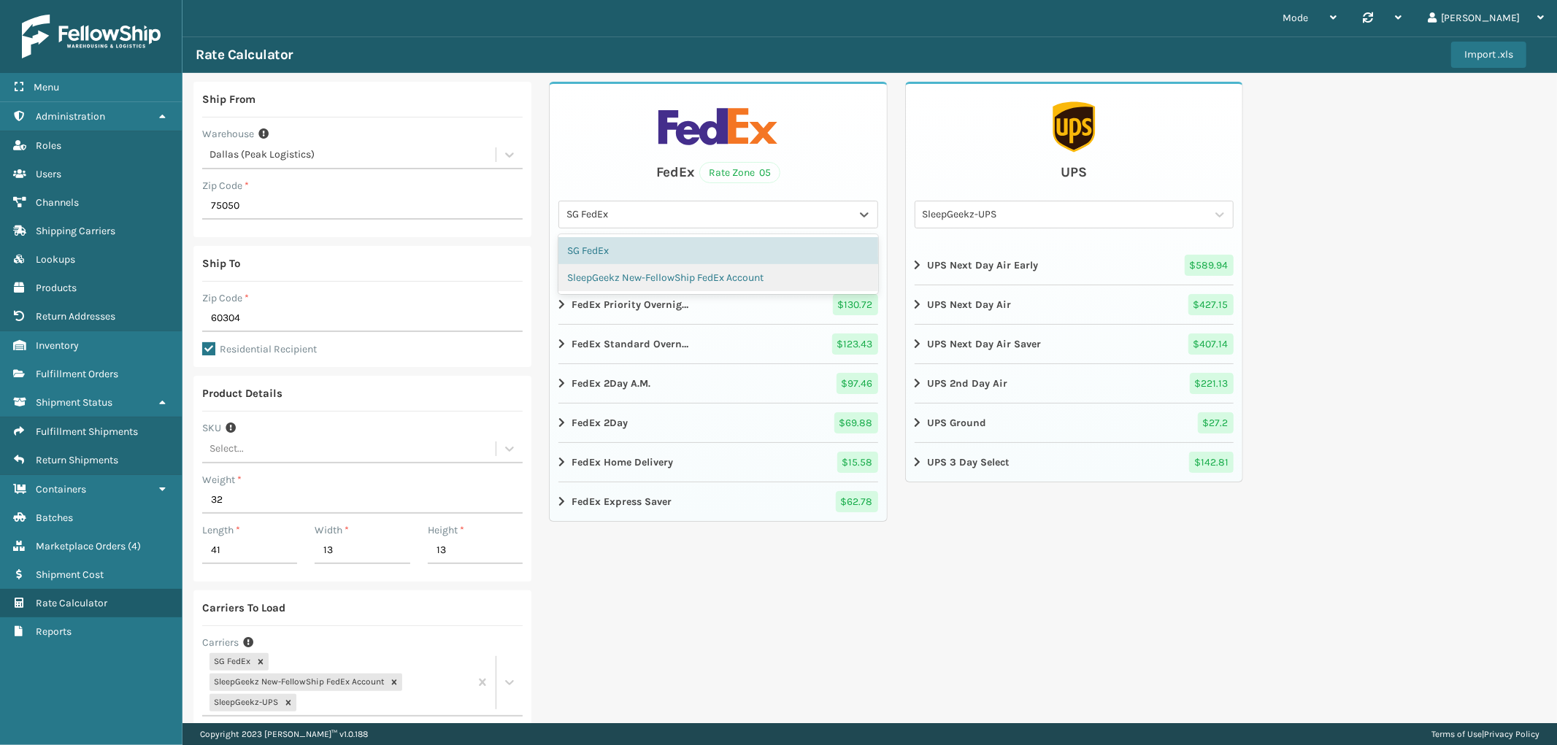
click at [710, 269] on div "SleepGeekz New-FellowShip FedEx Account" at bounding box center [717, 277] width 319 height 27
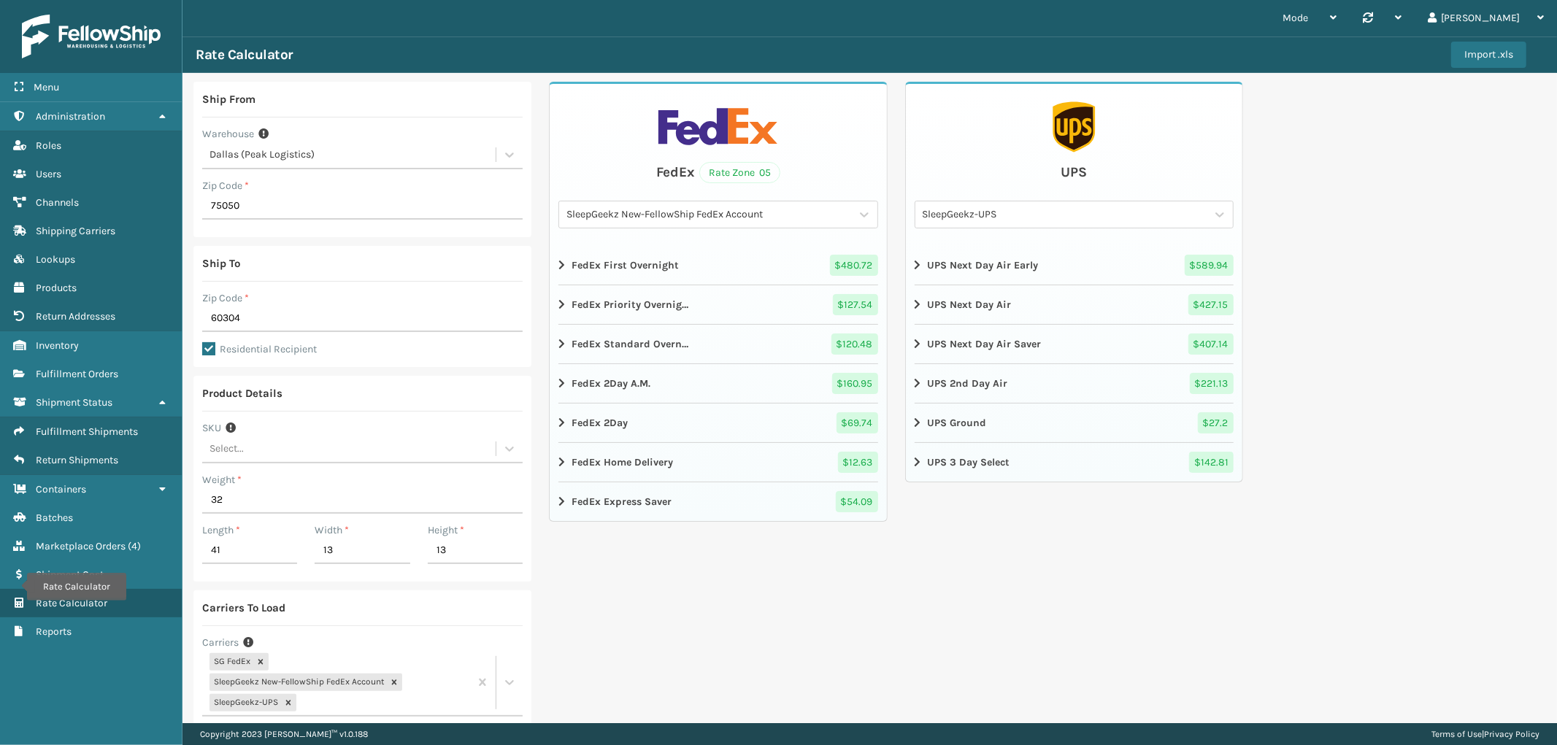
click at [1361, 154] on div "Ship From Warehouse [GEOGRAPHIC_DATA] (Peak Logistics) Zip Code * 75050 Ship To…" at bounding box center [870, 456] width 1375 height 767
drag, startPoint x: 241, startPoint y: 495, endPoint x: 156, endPoint y: 496, distance: 84.7
click at [156, 0] on div "Menu Rate Calculator Administration Rate Calculator Roles Rate Calculator Users…" at bounding box center [778, 0] width 1557 height 0
type input "68"
type input "46"
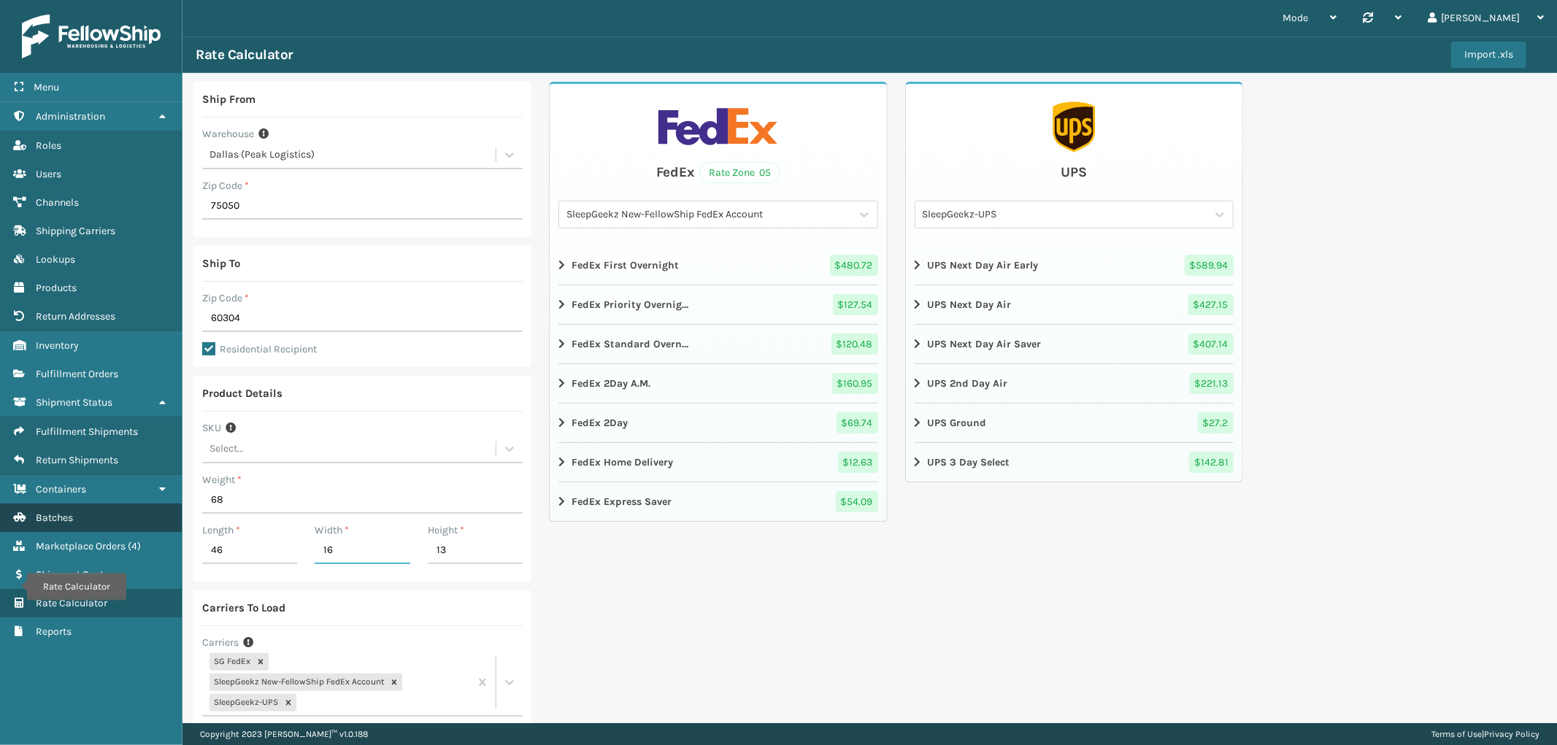
type input "16"
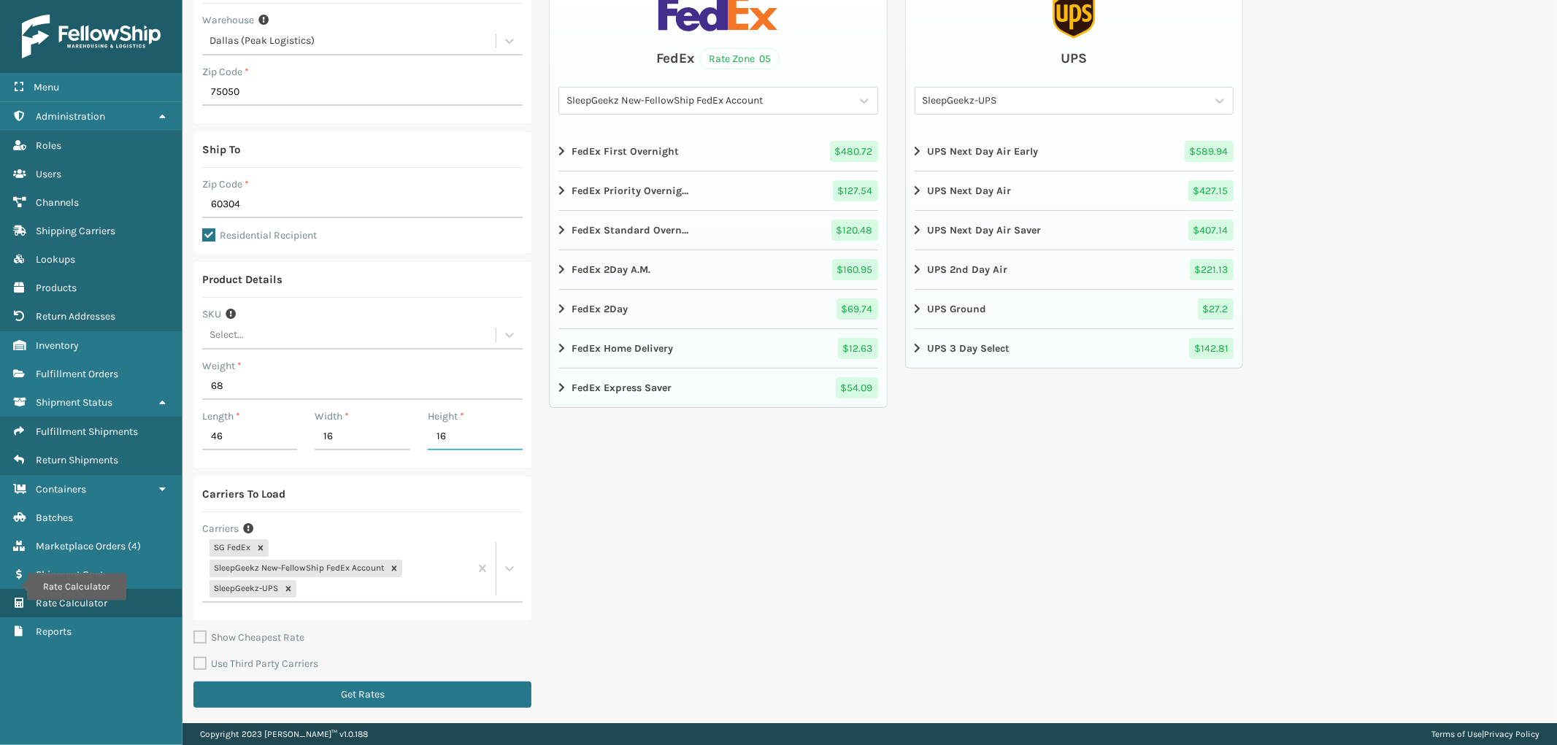
scroll to position [115, 0]
type input "16"
click at [425, 688] on button "Get Rates" at bounding box center [362, 694] width 338 height 26
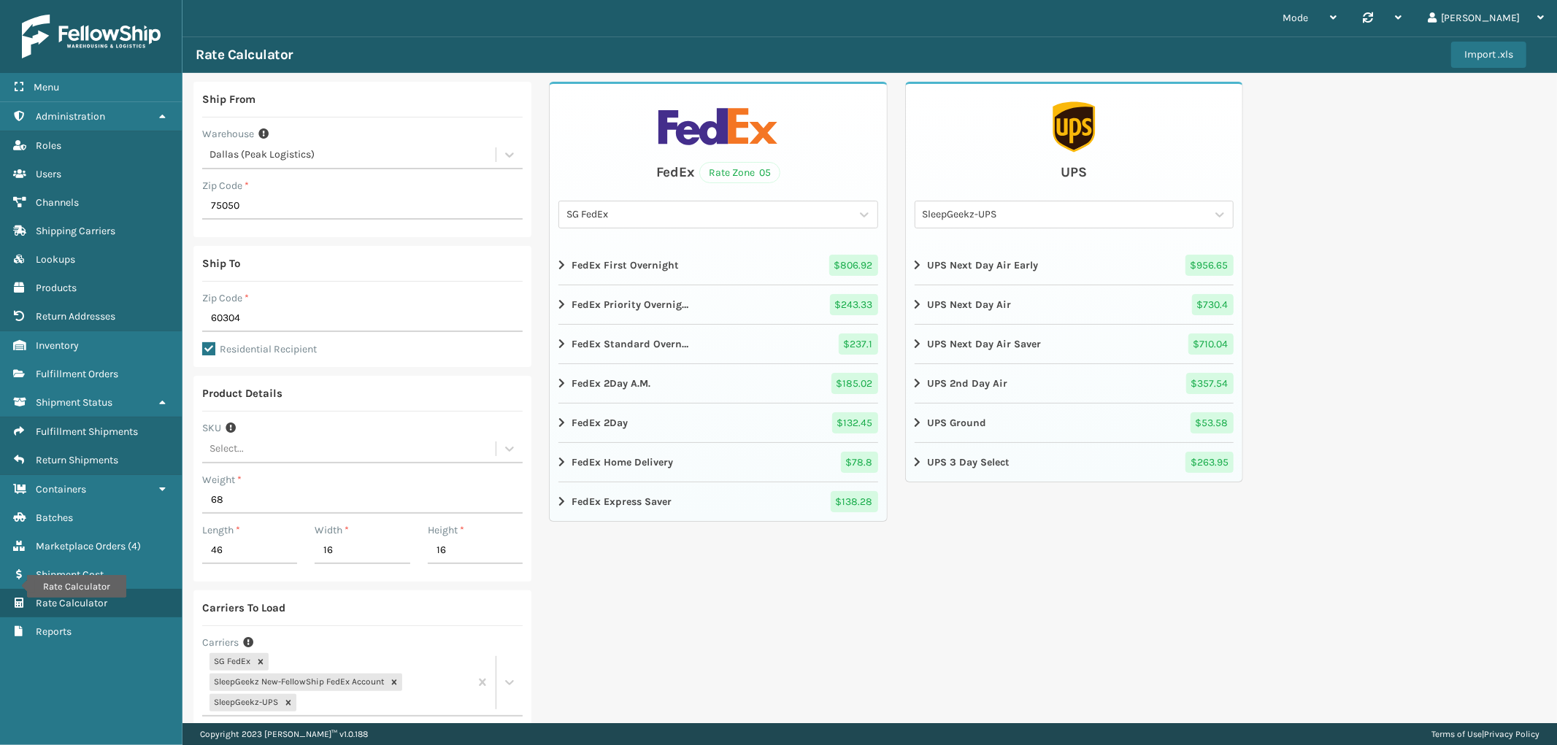
click at [768, 208] on div "SG FedEx" at bounding box center [709, 214] width 285 height 15
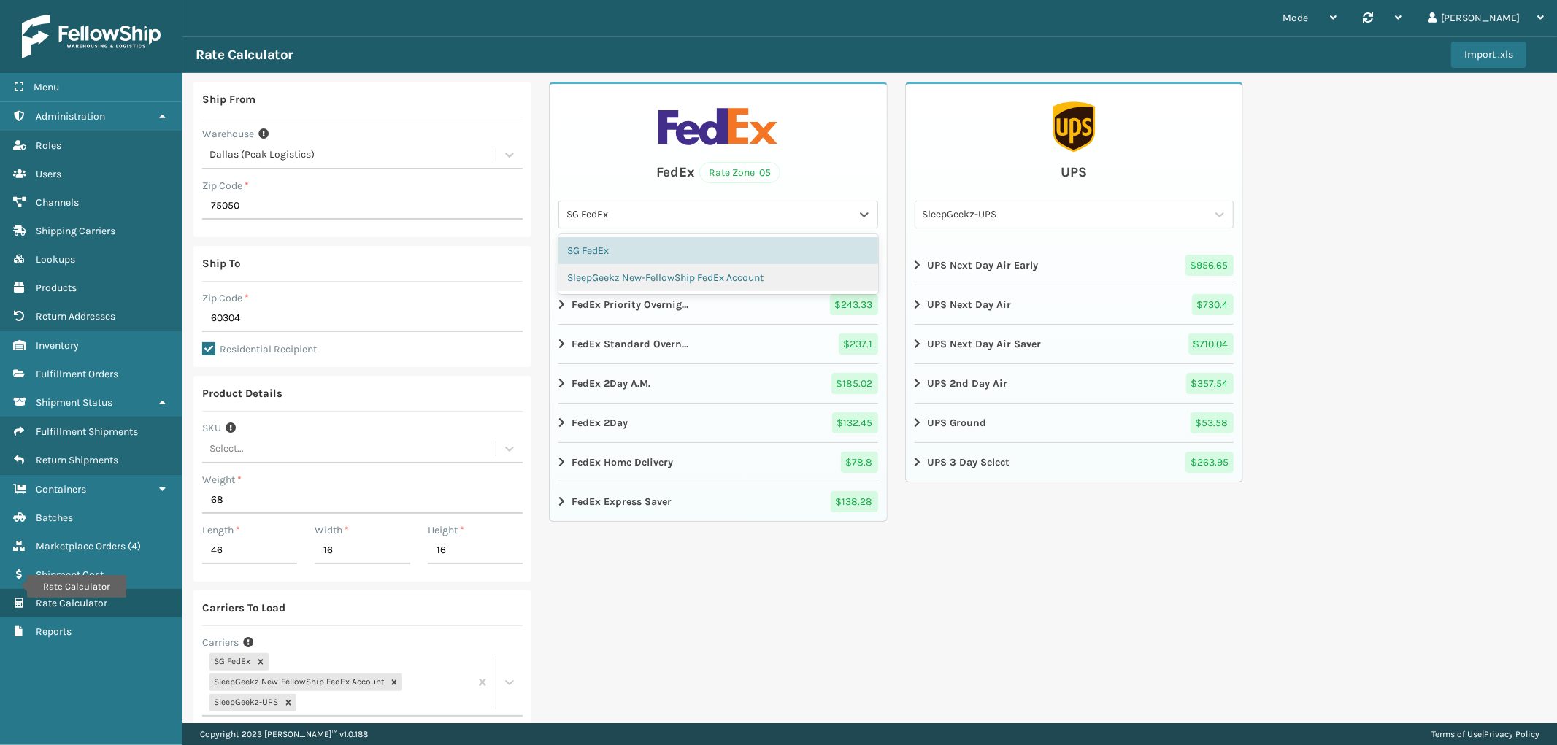
click at [710, 266] on div "SleepGeekz New-FellowShip FedEx Account" at bounding box center [717, 277] width 319 height 27
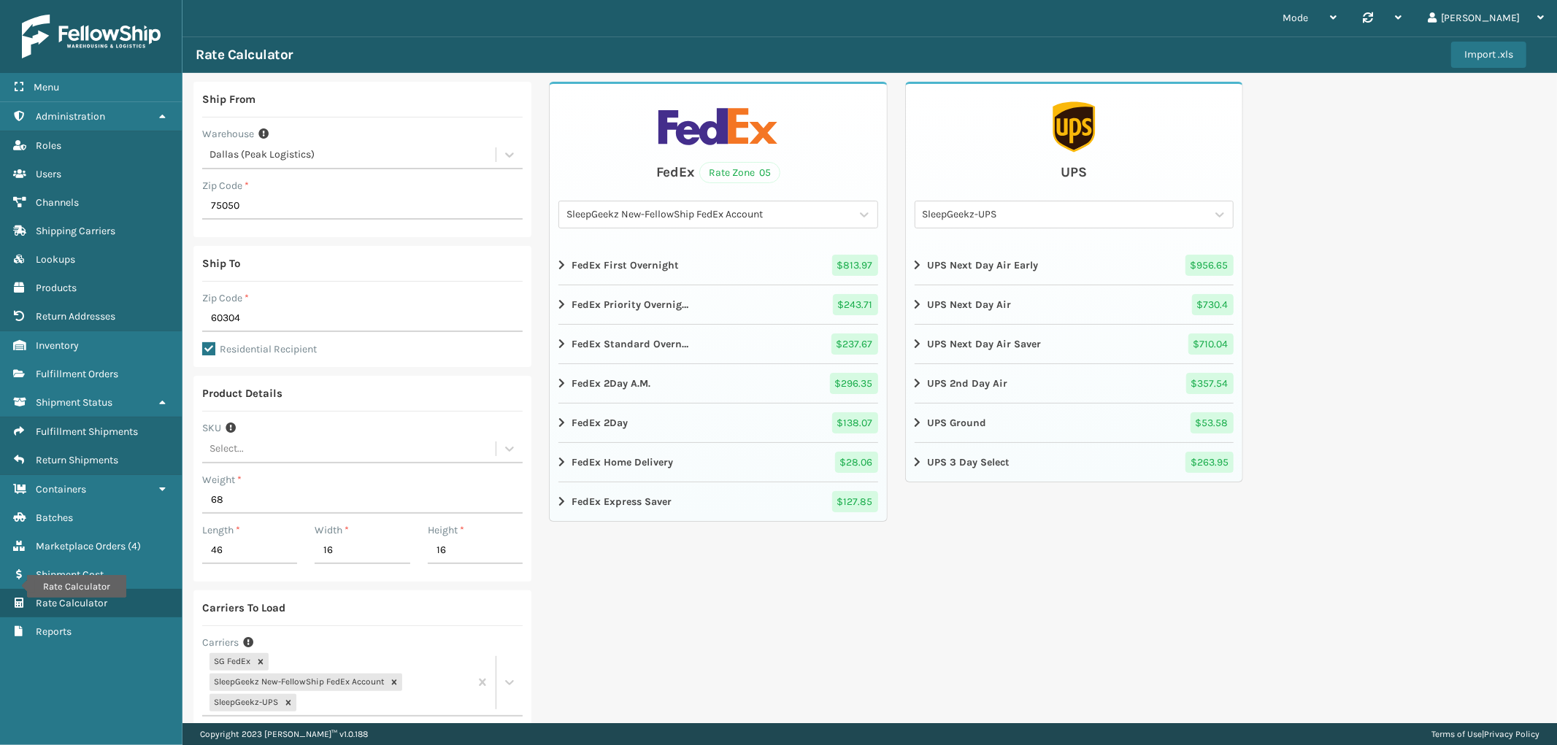
click at [1437, 451] on div "Ship From Warehouse [GEOGRAPHIC_DATA] (Peak Logistics) Zip Code * 75050 Ship To…" at bounding box center [870, 456] width 1375 height 767
click at [256, 494] on input "68" at bounding box center [362, 501] width 320 height 26
type input "66"
type input "42"
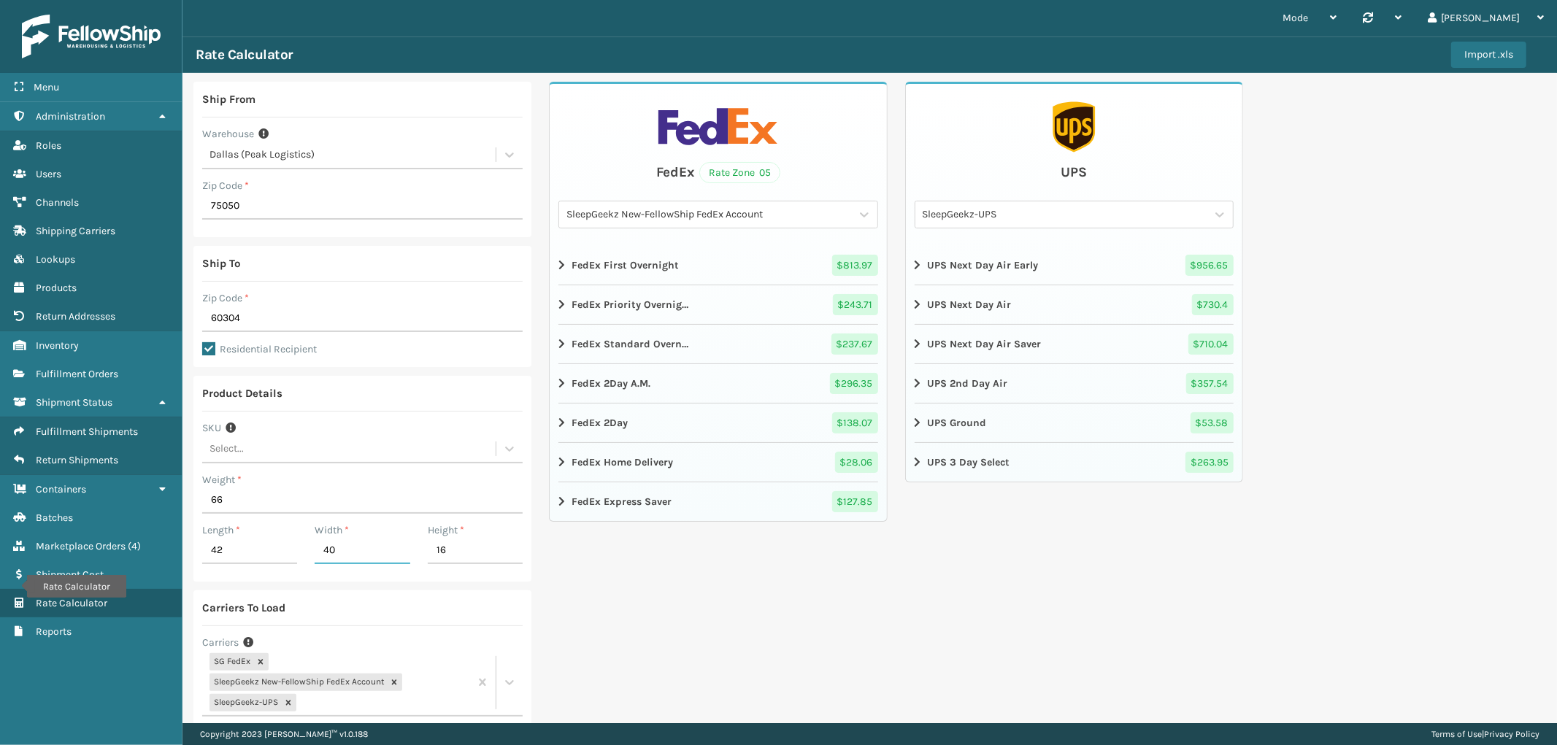
type input "40"
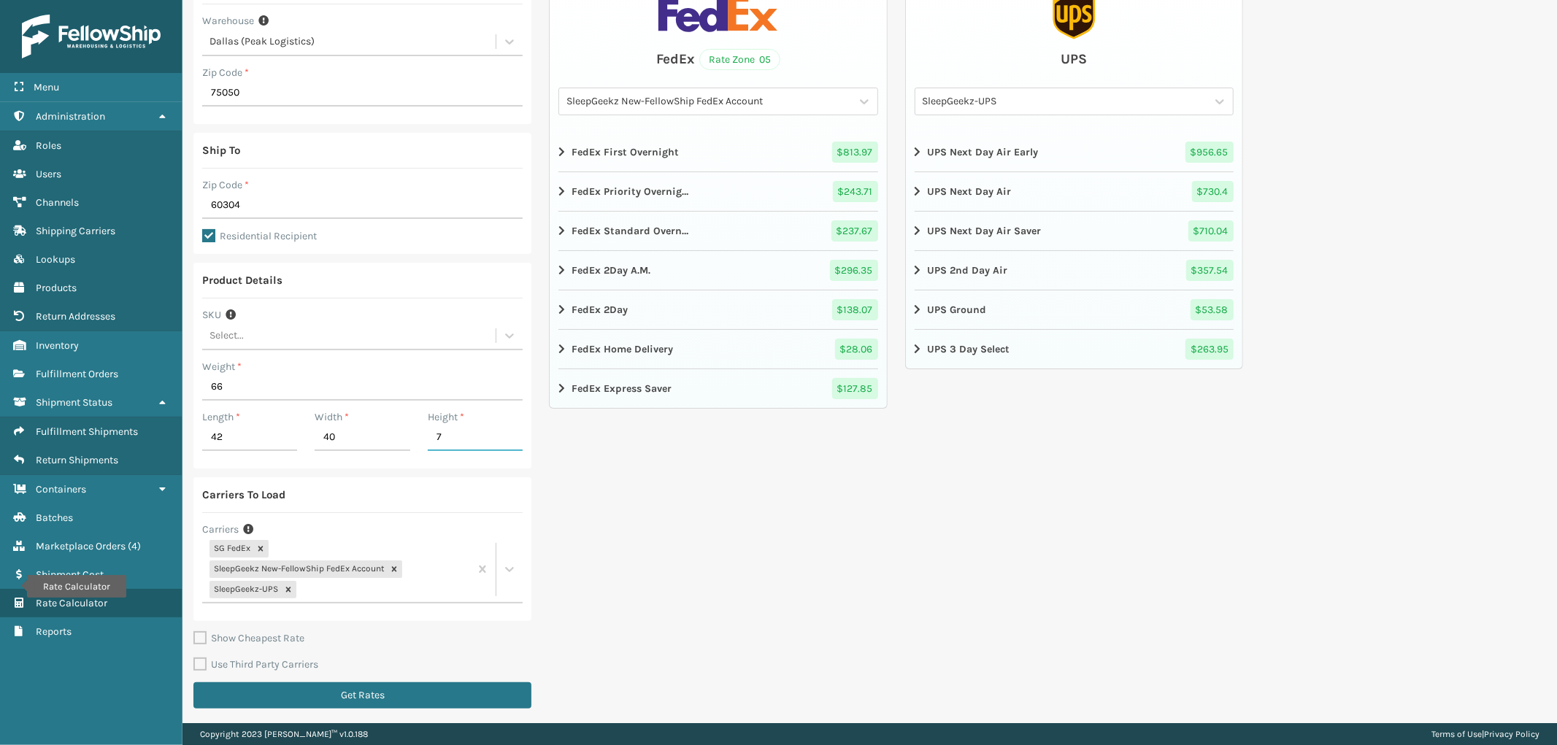
scroll to position [115, 0]
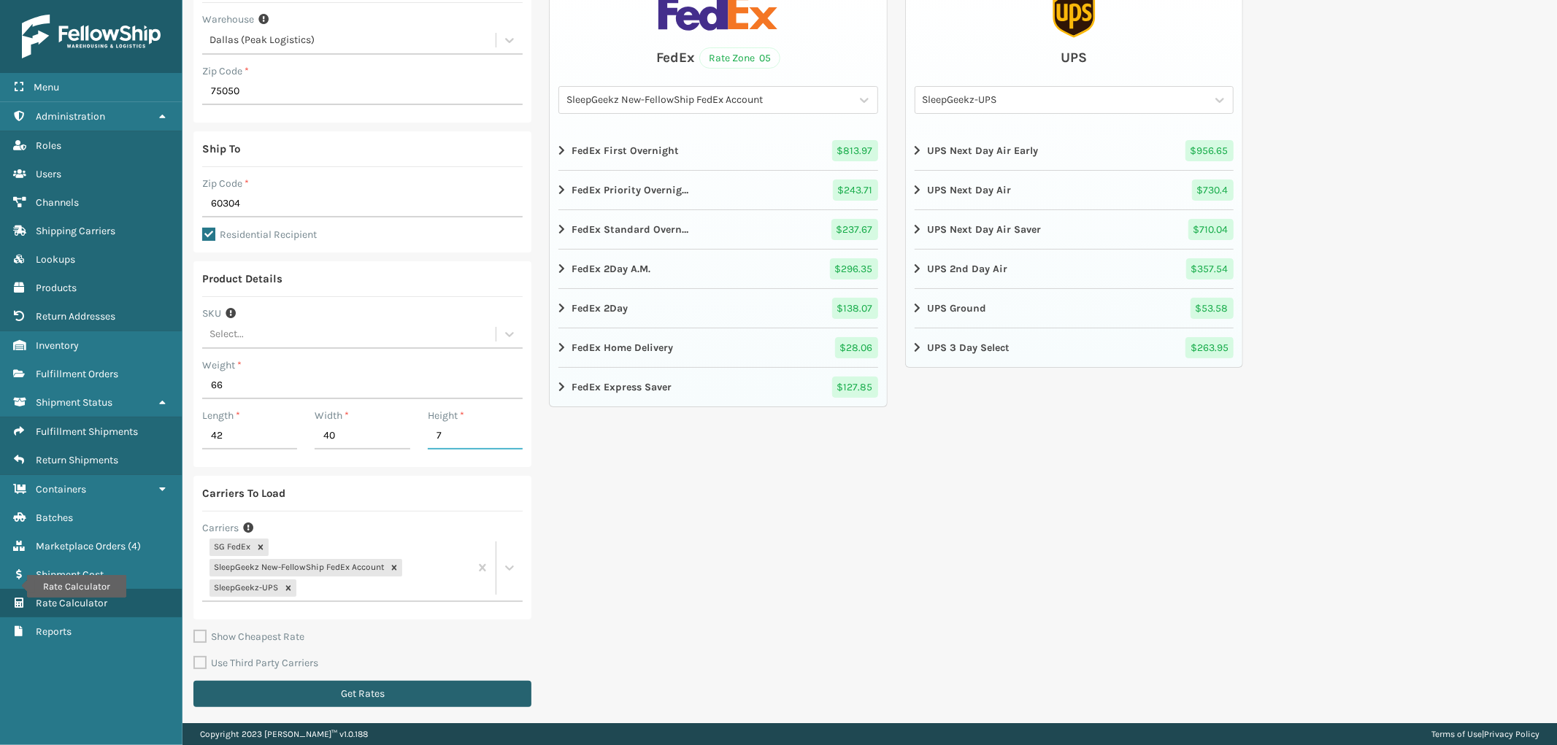
type input "7"
click at [410, 695] on button "Get Rates" at bounding box center [362, 694] width 338 height 26
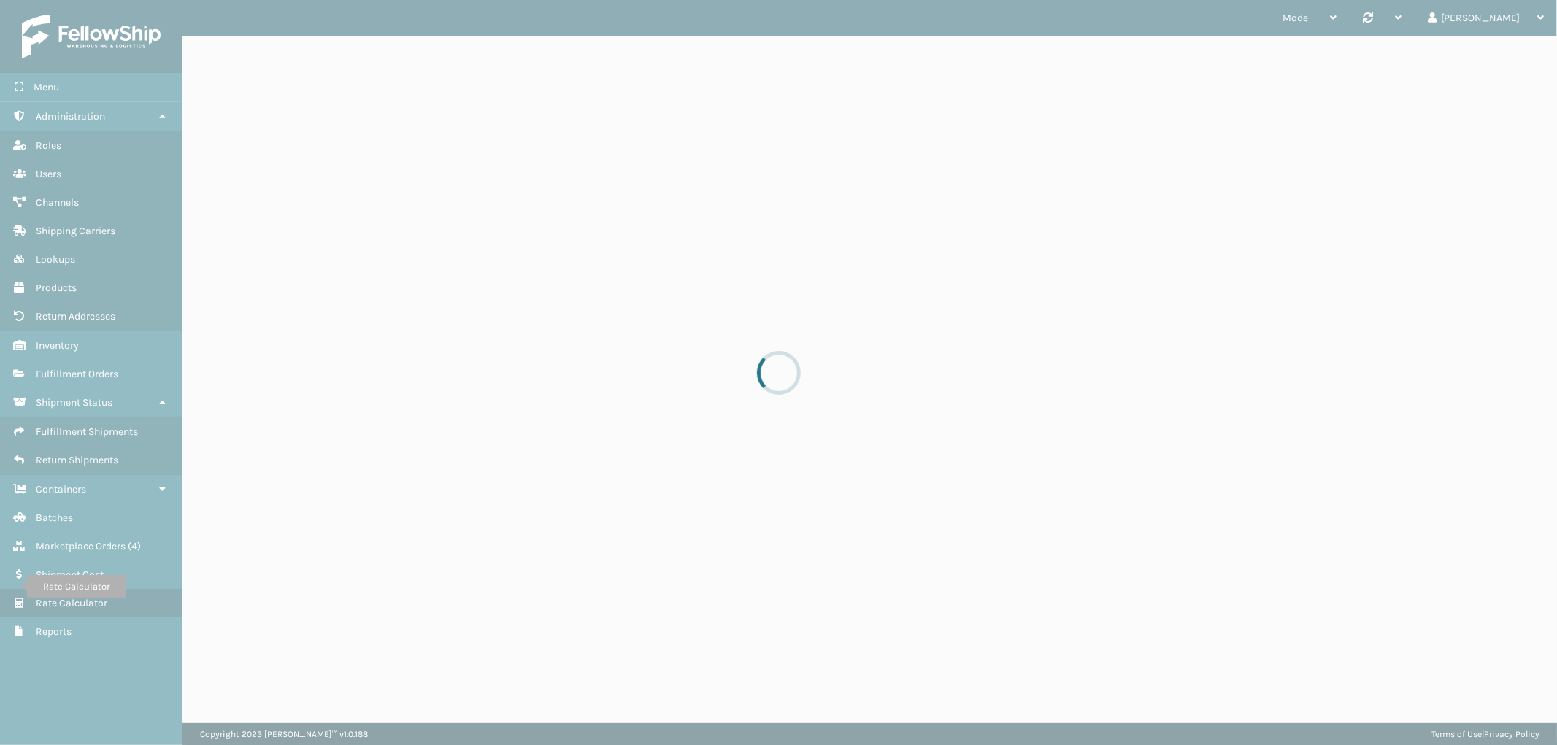
scroll to position [0, 0]
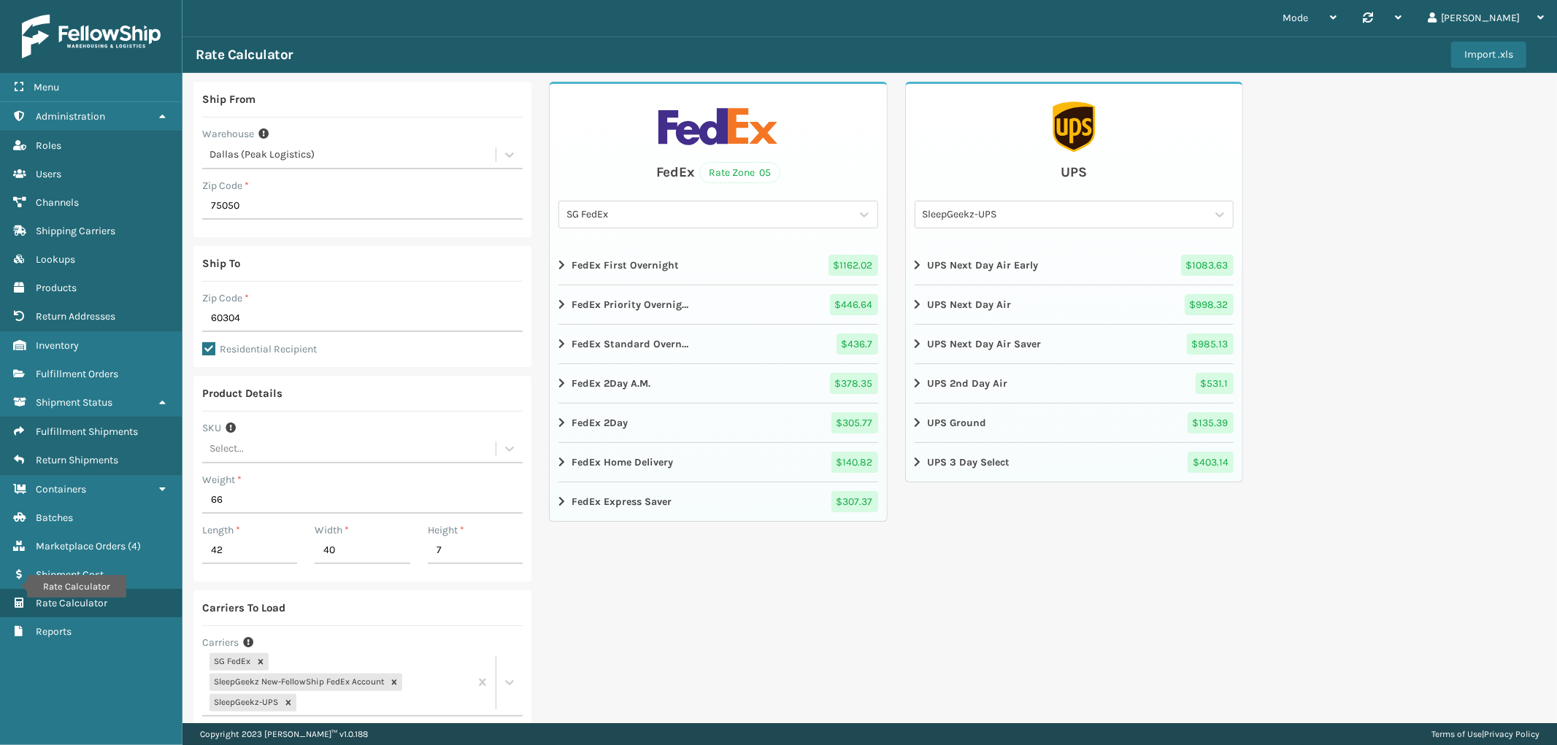
click at [704, 209] on div "SG FedEx" at bounding box center [709, 214] width 285 height 15
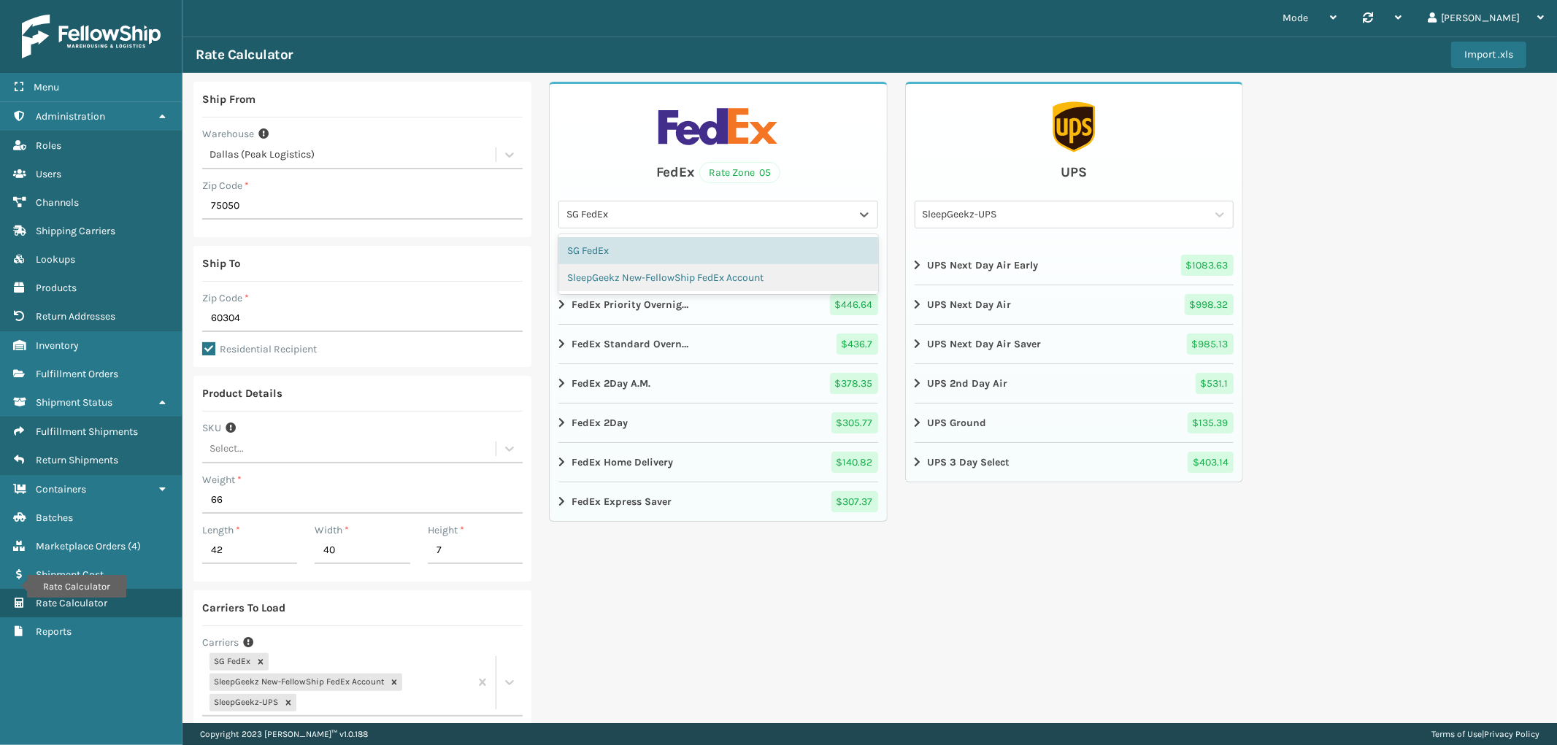
click at [672, 266] on div "SleepGeekz New-FellowShip FedEx Account" at bounding box center [717, 277] width 319 height 27
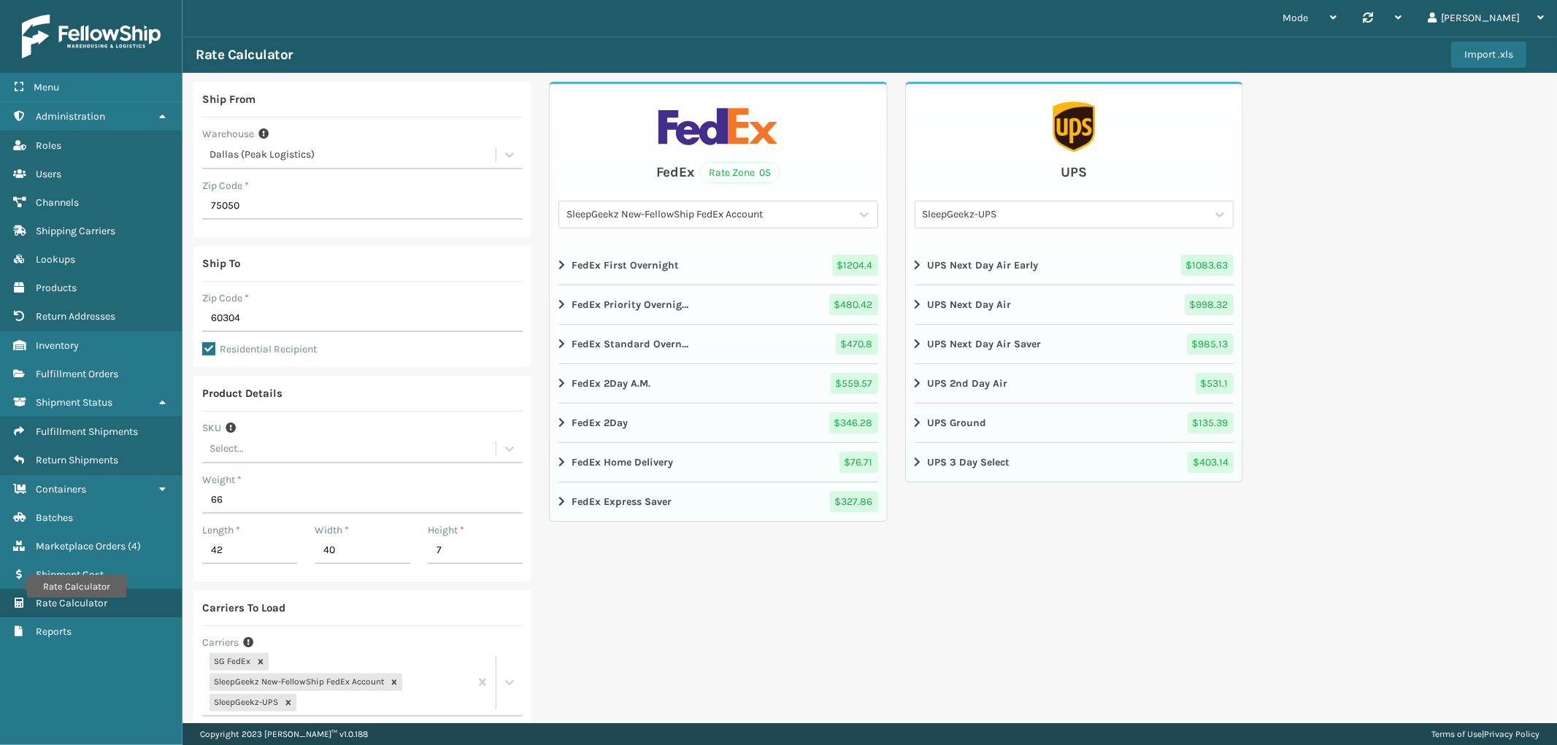
click at [1448, 291] on div "Ship From Warehouse [GEOGRAPHIC_DATA] (Peak Logistics) Zip Code * 75050 Ship To…" at bounding box center [870, 456] width 1375 height 767
click at [258, 568] on div "Length * 42" at bounding box center [249, 548] width 112 height 50
click at [249, 549] on input "42" at bounding box center [249, 551] width 95 height 26
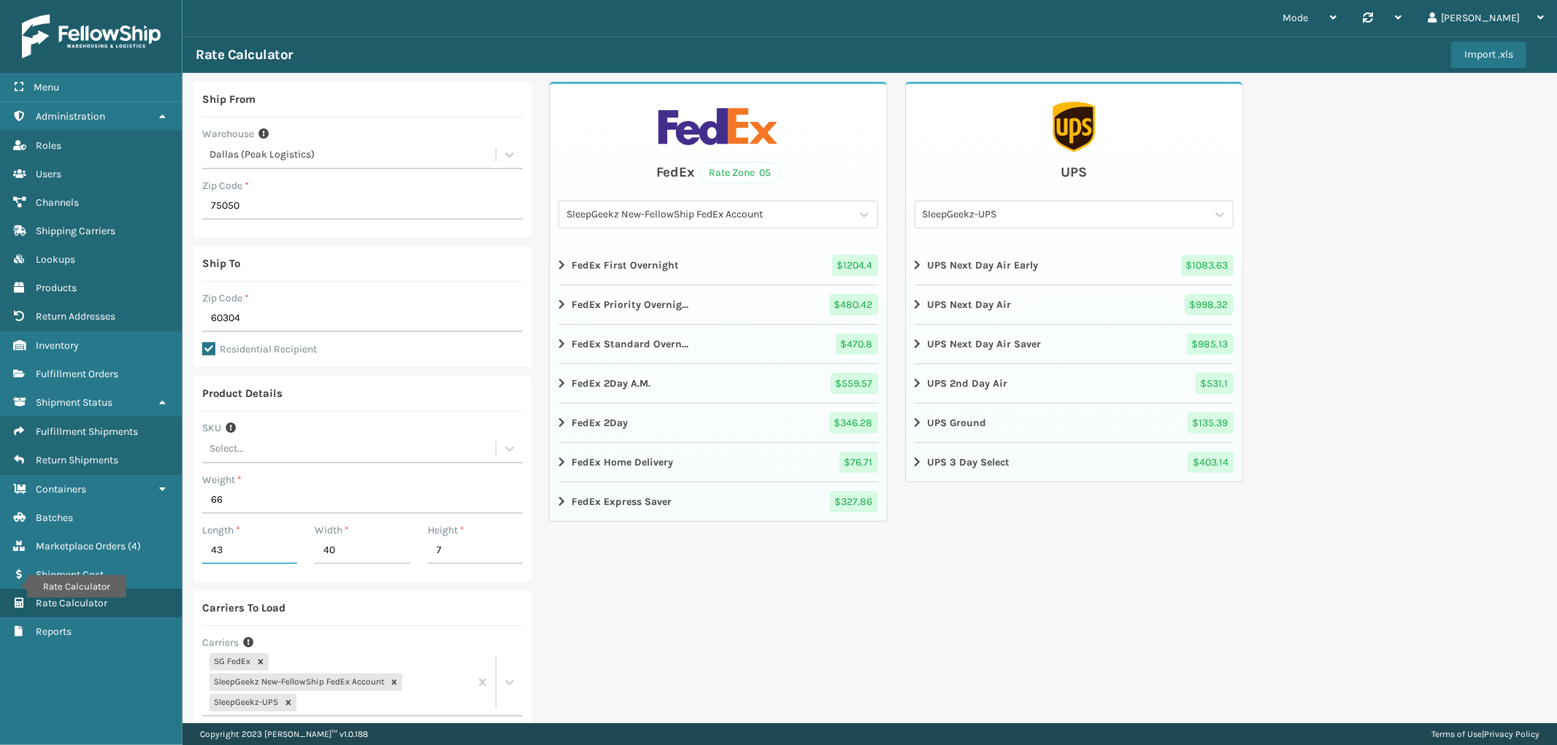
type input "43"
type input "17"
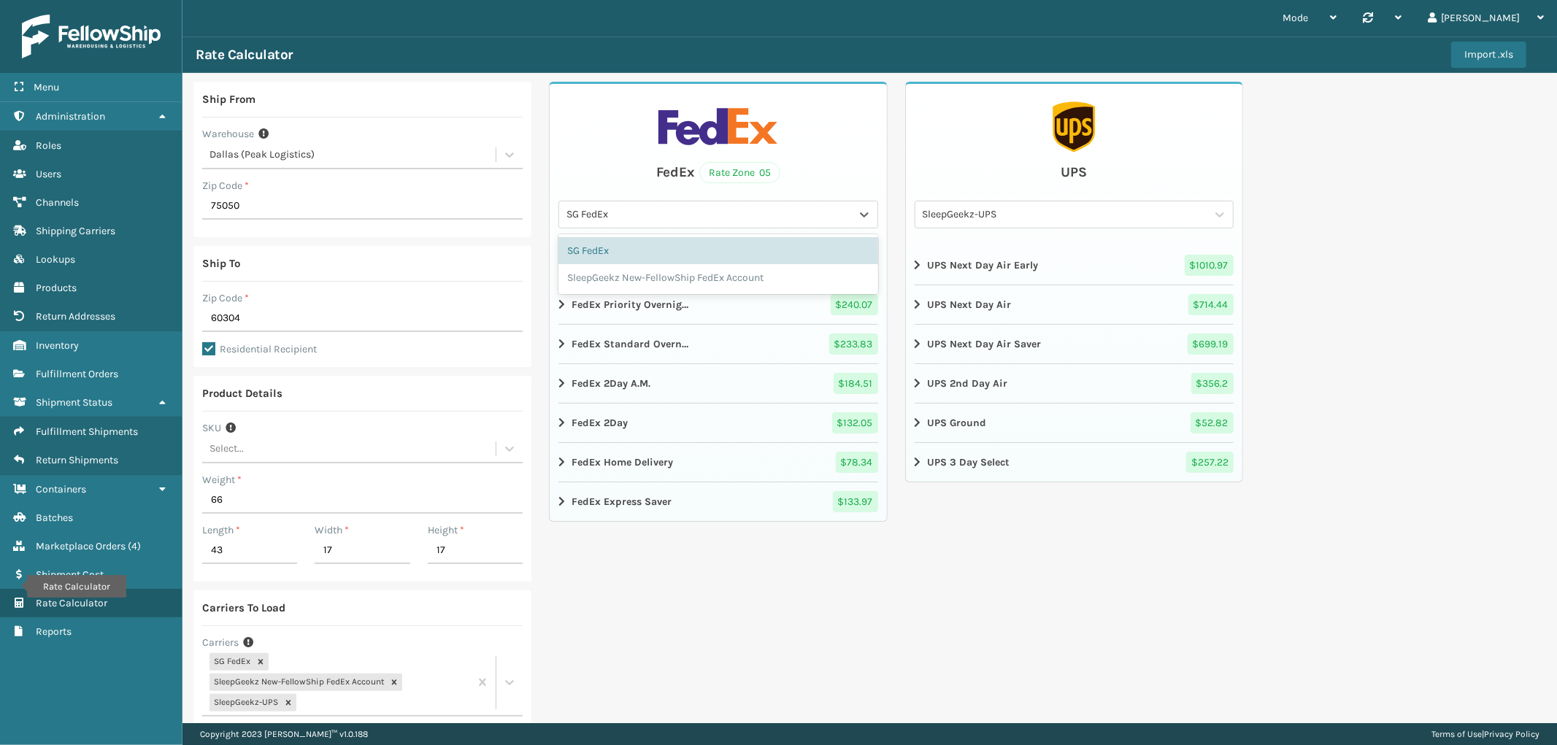
click at [775, 210] on div "SG FedEx" at bounding box center [709, 214] width 285 height 15
click at [734, 271] on div "SleepGeekz New-FellowShip FedEx Account" at bounding box center [717, 277] width 319 height 27
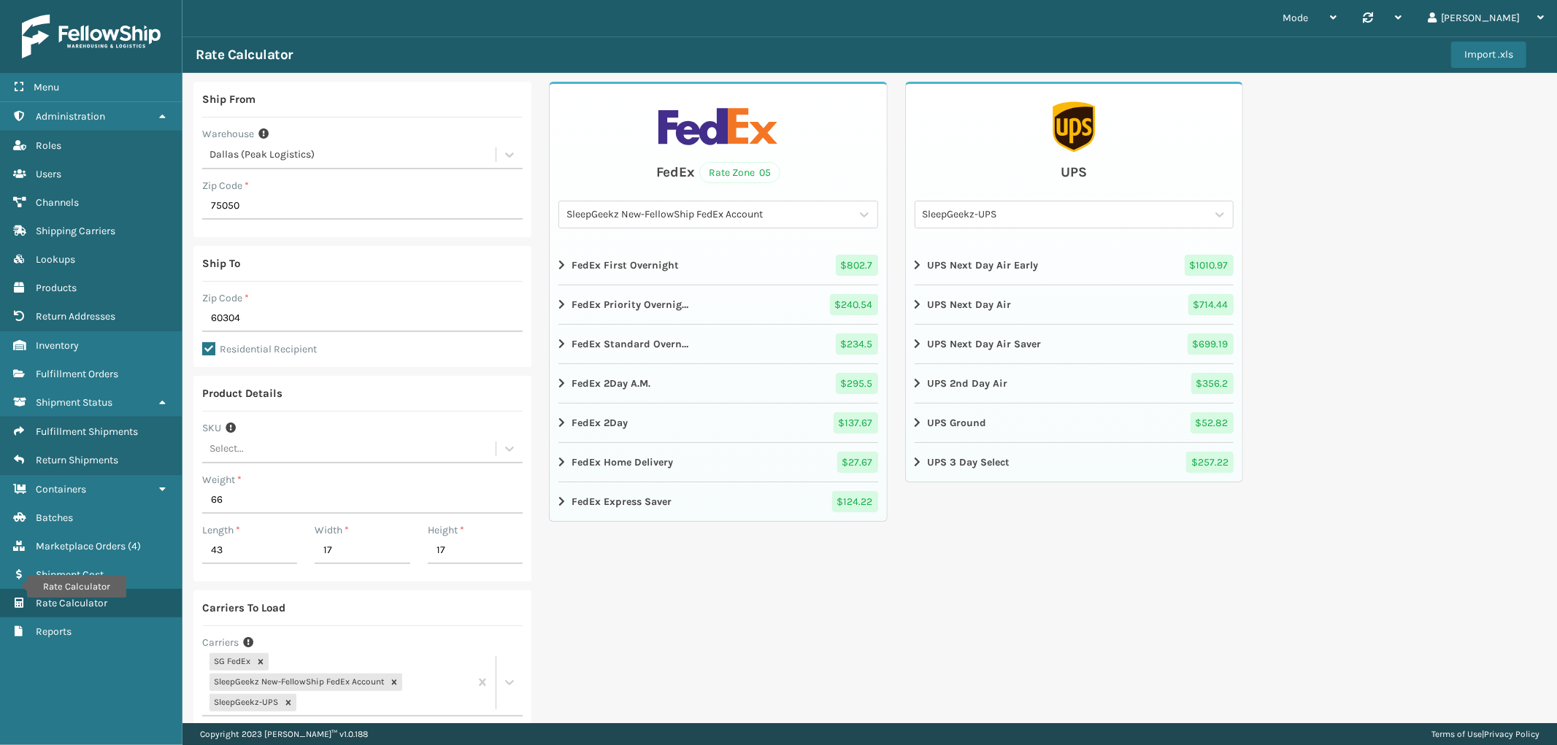
drag, startPoint x: 1390, startPoint y: 121, endPoint x: 1278, endPoint y: 75, distance: 121.5
click at [1390, 121] on div "Ship From Warehouse [GEOGRAPHIC_DATA] (Peak Logistics) Zip Code * 75050 Ship To…" at bounding box center [870, 456] width 1375 height 767
click at [72, 360] on link "Inventory Fulfillment Orders" at bounding box center [91, 374] width 182 height 28
